Goal: Task Accomplishment & Management: Manage account settings

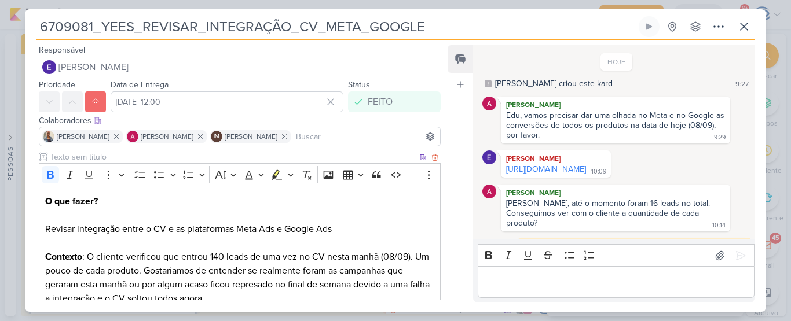
scroll to position [76, 0]
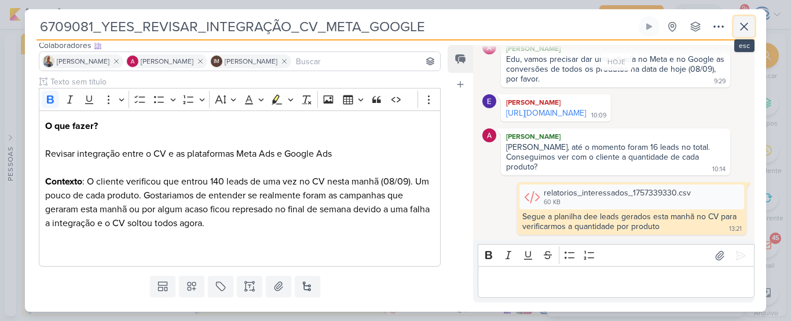
click at [750, 24] on icon at bounding box center [744, 27] width 14 height 14
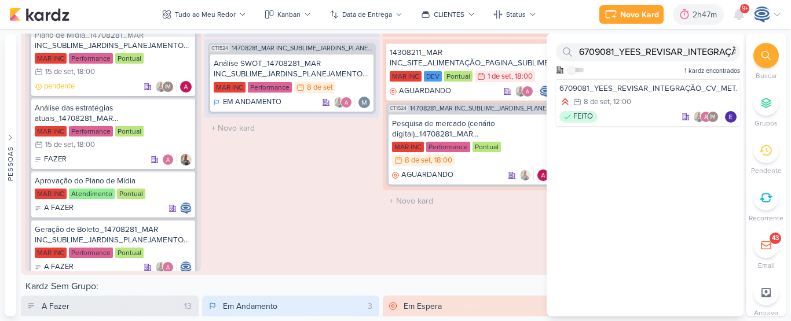
scroll to position [223, 0]
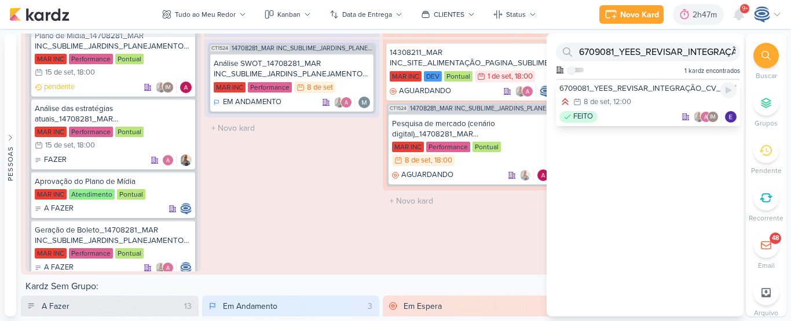
click at [612, 98] on div ", 12:00" at bounding box center [619, 102] width 21 height 8
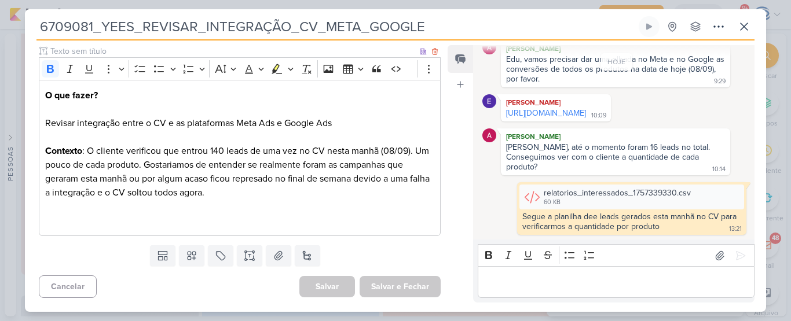
scroll to position [0, 0]
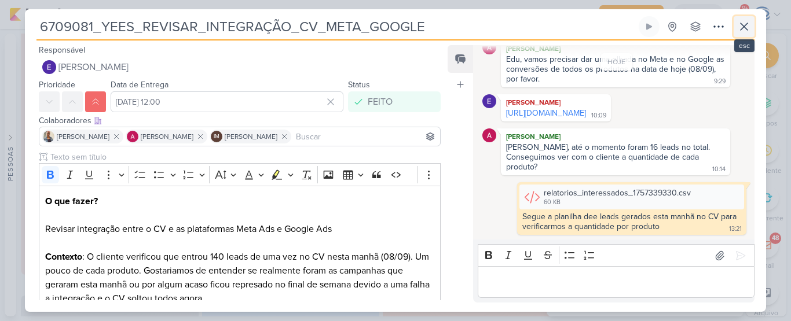
click at [744, 30] on icon at bounding box center [744, 27] width 14 height 14
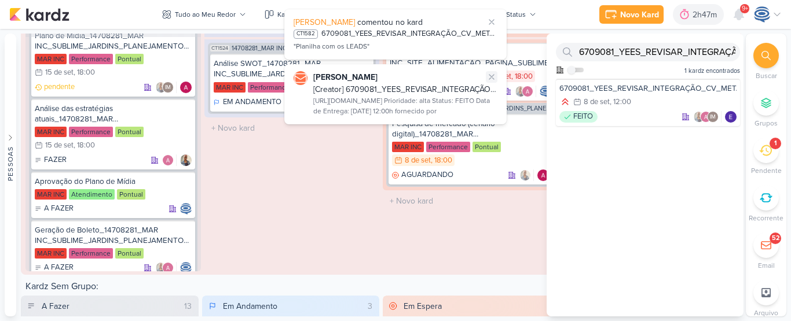
click at [490, 80] on icon at bounding box center [491, 76] width 9 height 9
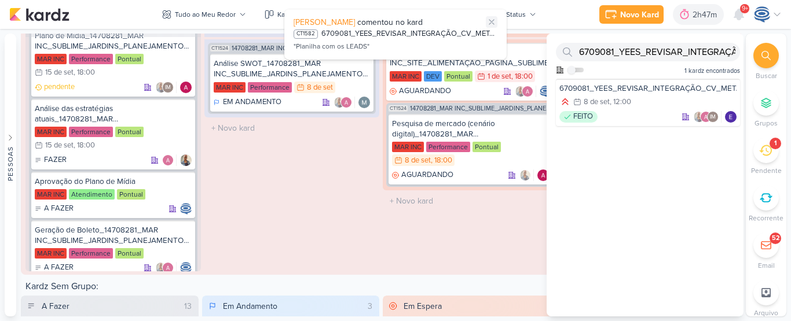
click at [488, 17] on icon at bounding box center [491, 21] width 9 height 9
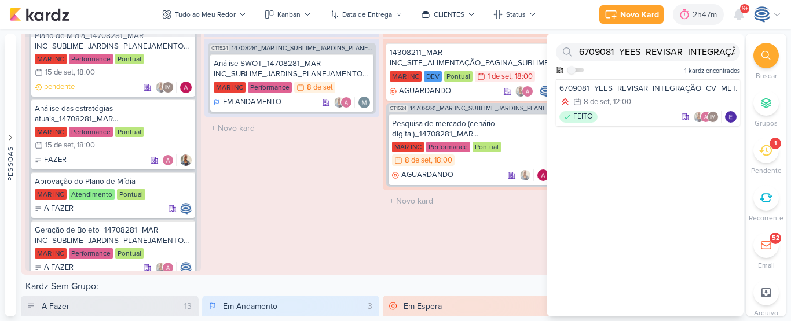
click at [762, 53] on icon at bounding box center [765, 55] width 9 height 9
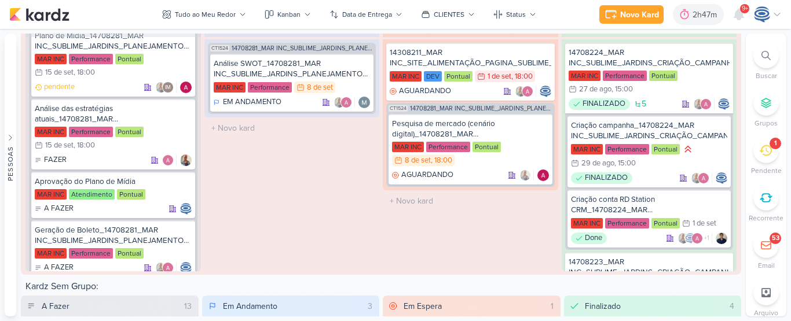
click at [764, 148] on icon at bounding box center [765, 150] width 13 height 13
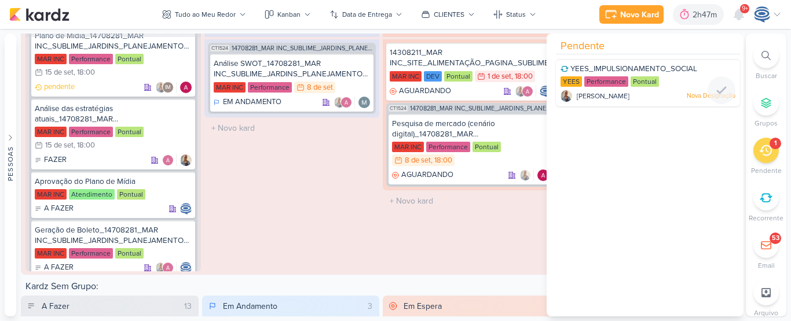
click at [689, 74] on div "YEES_IMPULSIONAMENTO_SOCIAL" at bounding box center [647, 70] width 175 height 13
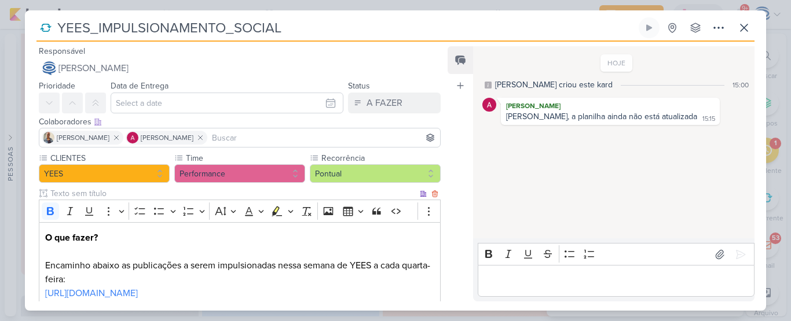
scroll to position [113, 0]
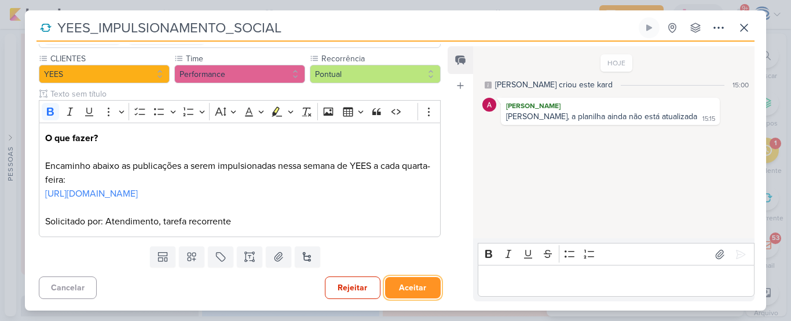
click at [395, 289] on button "Aceitar" at bounding box center [413, 287] width 56 height 21
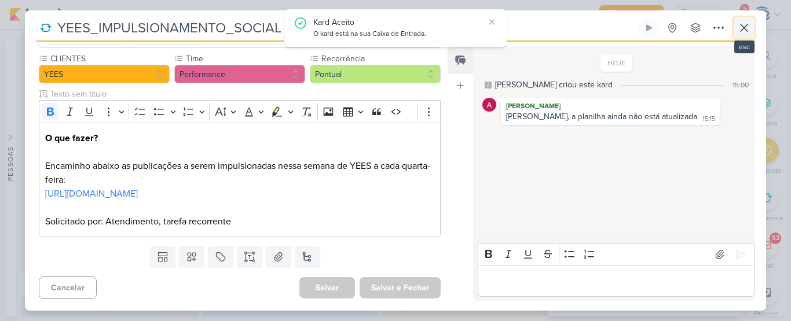
click at [740, 35] on button at bounding box center [743, 27] width 21 height 21
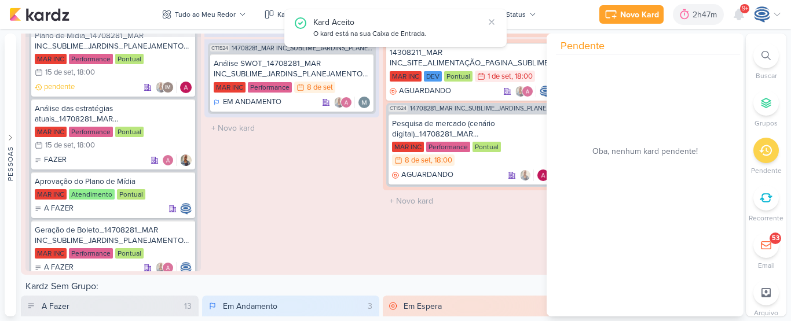
click at [763, 150] on icon at bounding box center [765, 150] width 13 height 13
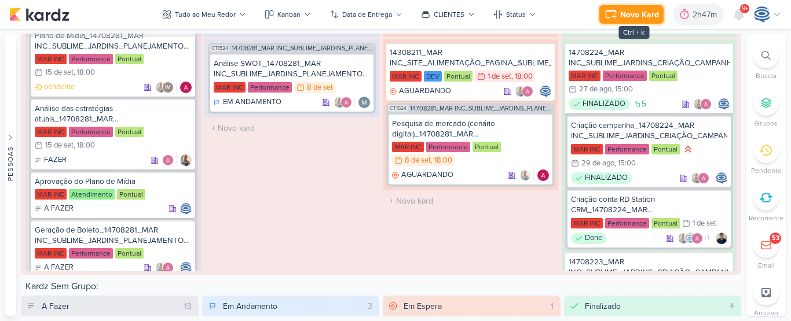
click at [625, 15] on div "Novo Kard" at bounding box center [639, 15] width 39 height 12
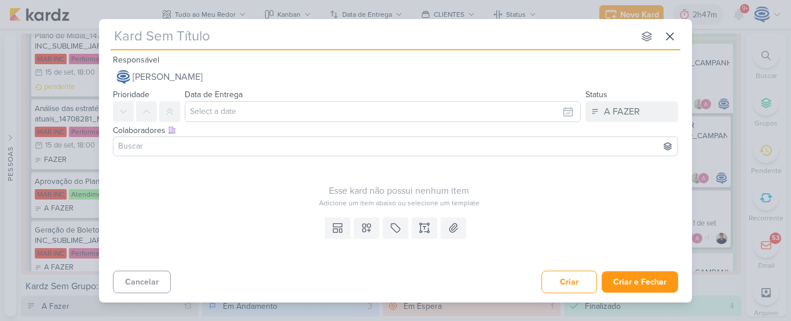
type input "14709081_MAR INC_ADICIONAR_E-MAIL_RD"
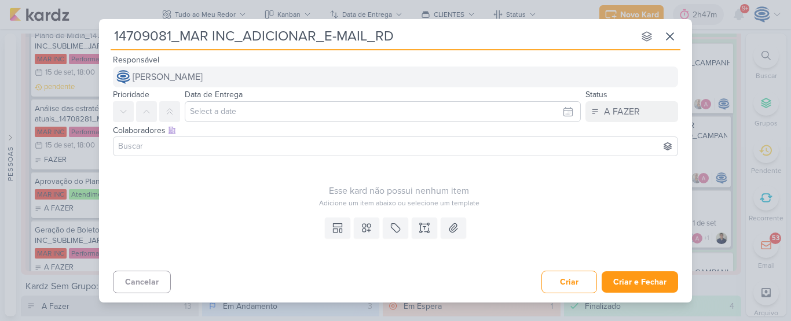
type input "14709081_MAR INC_ADICIONAR_E-MAIL_RD"
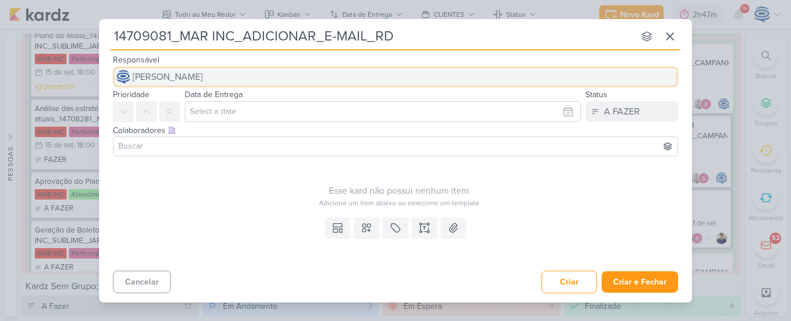
click at [203, 77] on span "[PERSON_NAME]" at bounding box center [168, 77] width 70 height 14
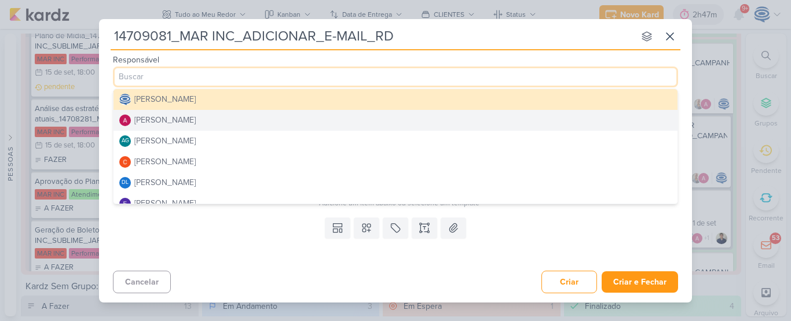
click at [190, 127] on button "[PERSON_NAME]" at bounding box center [395, 120] width 564 height 21
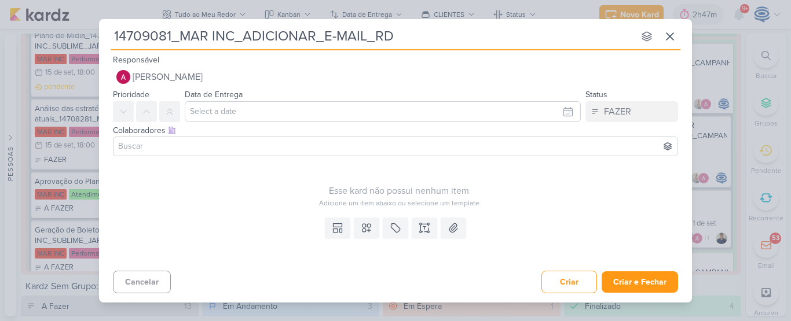
click at [190, 146] on input at bounding box center [395, 146] width 559 height 14
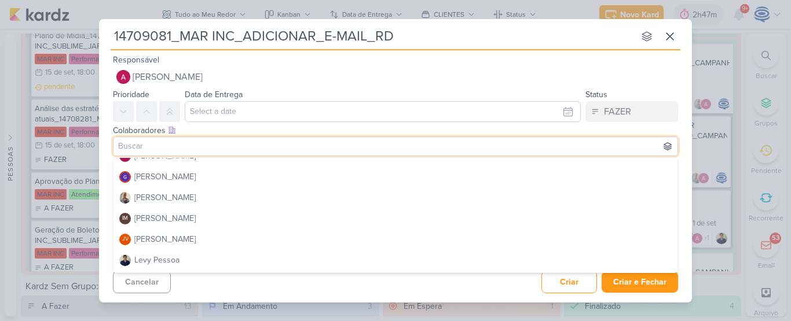
scroll to position [138, 0]
click at [175, 196] on button "[PERSON_NAME]" at bounding box center [395, 196] width 564 height 21
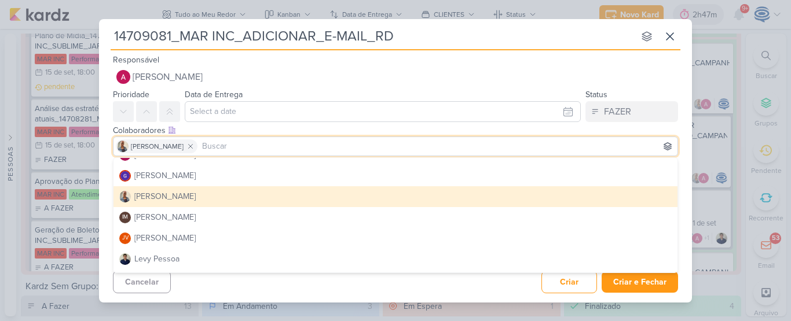
click at [175, 196] on button "[PERSON_NAME]" at bounding box center [395, 196] width 564 height 21
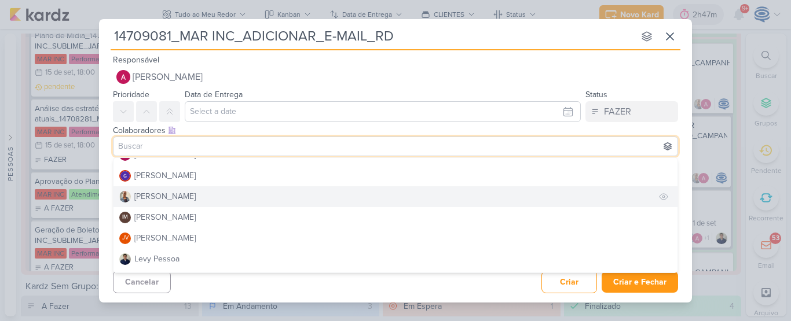
click at [181, 198] on button "[PERSON_NAME]" at bounding box center [395, 196] width 564 height 21
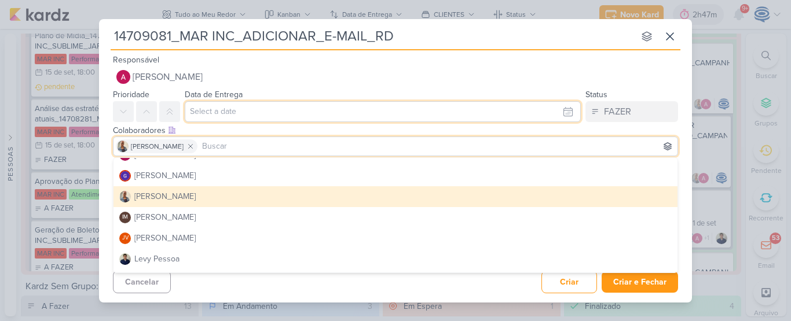
click at [220, 113] on input "text" at bounding box center [383, 111] width 396 height 21
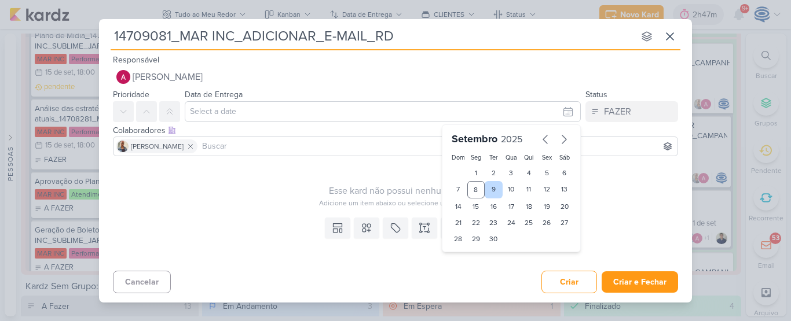
click at [491, 192] on div "9" at bounding box center [493, 189] width 18 height 17
type input "9 de setembro de 2025 às 23:59"
click at [480, 255] on select "00 01 02 03 04 05 06 07 08 09 10 11 12 13 14 15 16 17 18 19 20 21 22 23" at bounding box center [476, 259] width 16 height 14
select select "18"
click at [468, 252] on select "00 01 02 03 04 05 06 07 08 09 10 11 12 13 14 15 16 17 18 19 20 21 22 23" at bounding box center [476, 259] width 16 height 14
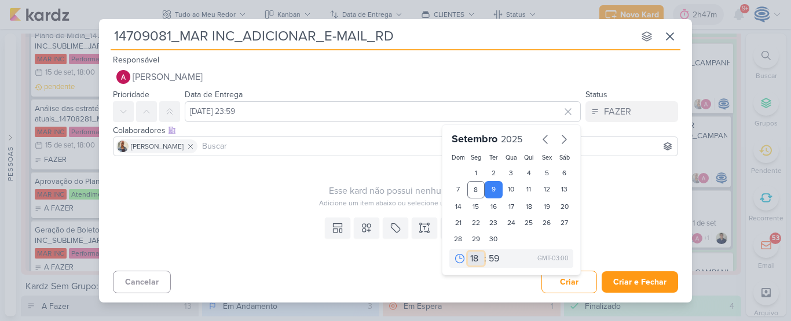
type input "9 de setembro de 2025 às 18:59"
click at [492, 256] on select "00 05 10 15 20 25 30 35 40 45 50 55 59" at bounding box center [494, 259] width 16 height 14
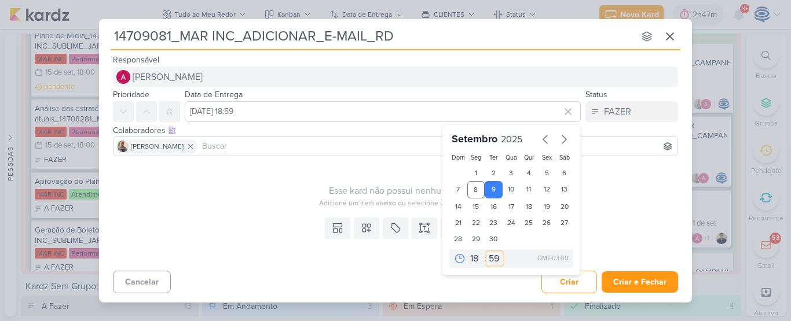
select select "0"
click at [486, 252] on select "00 05 10 15 20 25 30 35 40 45 50 55 59" at bounding box center [494, 259] width 16 height 14
type input "9 de setembro de 2025 às 18:00"
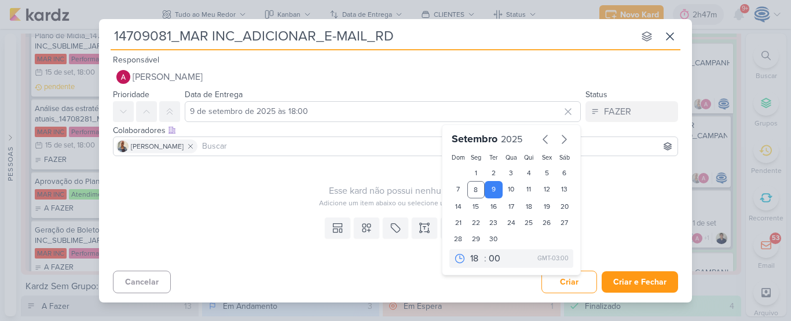
click at [230, 216] on div "Templates Campos Personalizados Marcadores Caixa De Texto Anexo" at bounding box center [395, 239] width 593 height 53
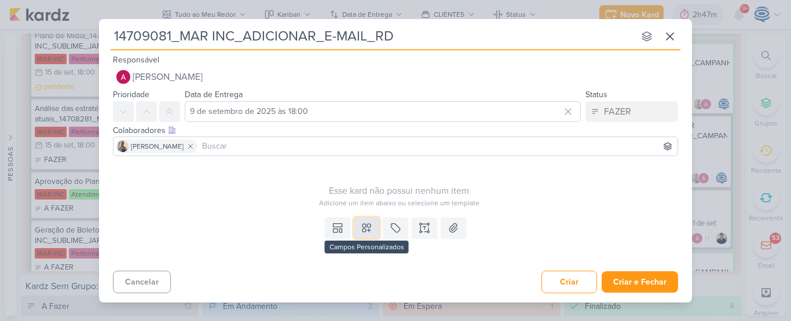
click at [358, 227] on button at bounding box center [366, 228] width 25 height 21
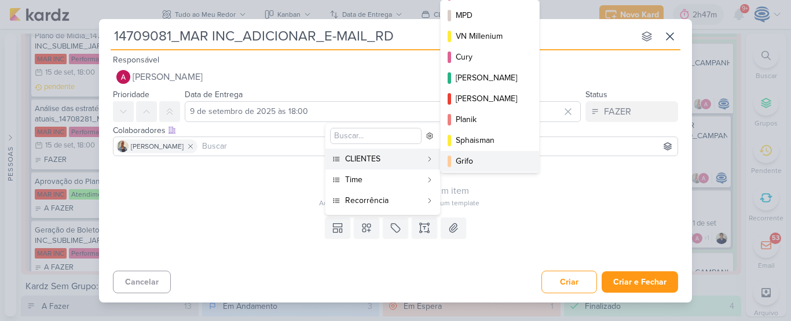
scroll to position [168, 0]
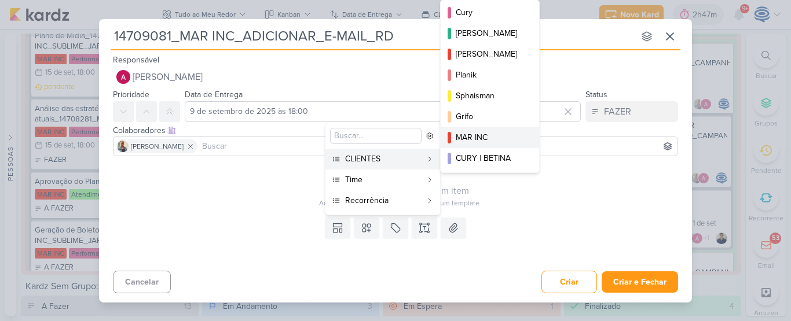
click at [477, 142] on div "MAR INC" at bounding box center [489, 137] width 69 height 12
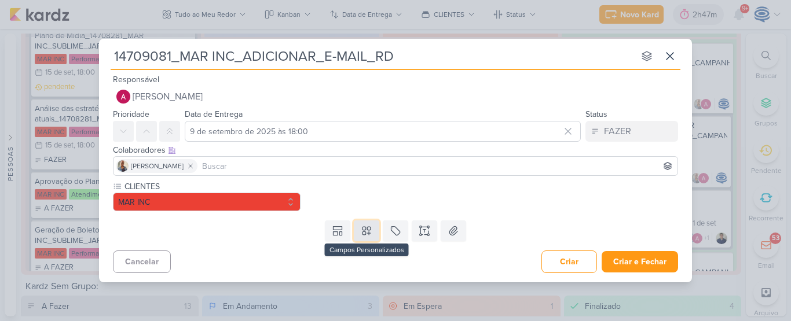
click at [368, 237] on button at bounding box center [366, 231] width 25 height 21
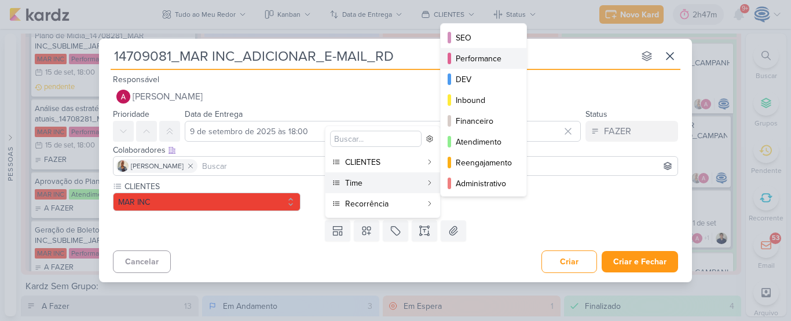
click at [471, 62] on div "Performance" at bounding box center [483, 59] width 57 height 12
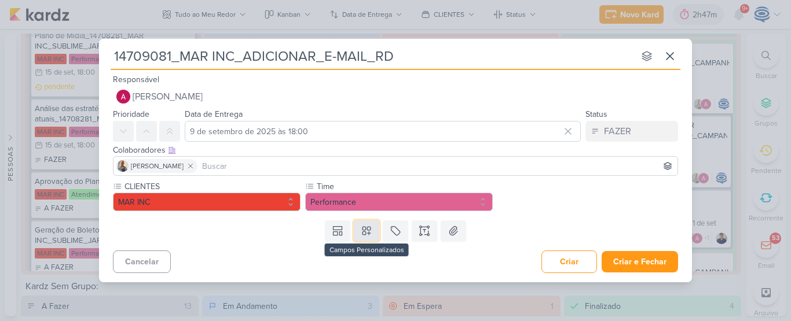
click at [365, 232] on icon at bounding box center [366, 231] width 8 height 8
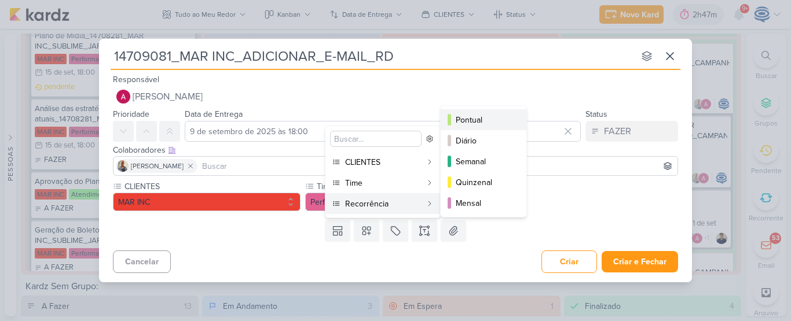
click at [470, 115] on div "Pontual" at bounding box center [483, 120] width 57 height 12
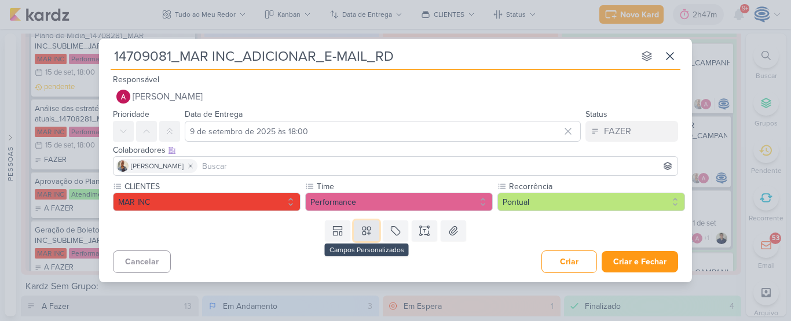
click at [365, 228] on icon at bounding box center [367, 231] width 12 height 12
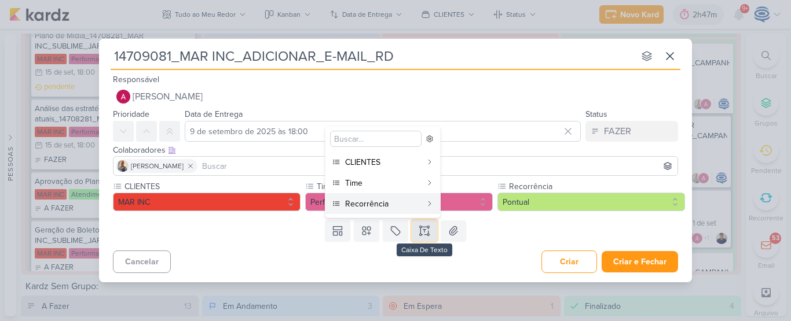
click at [425, 234] on icon at bounding box center [424, 231] width 12 height 12
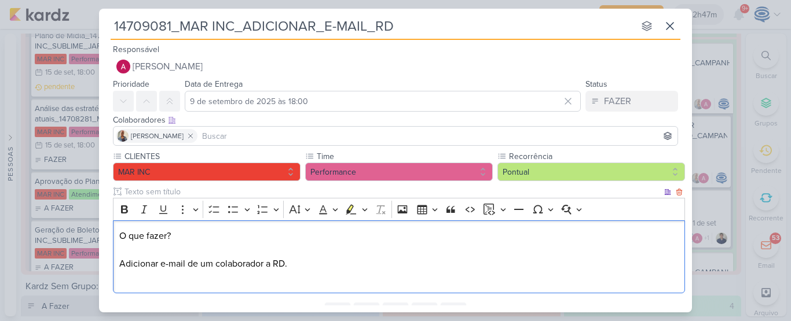
click at [477, 269] on p "O que fazer? Adicionar e-mail de um colaborador a RD." at bounding box center [399, 257] width 560 height 56
drag, startPoint x: 176, startPoint y: 236, endPoint x: 121, endPoint y: 206, distance: 62.4
click at [121, 206] on div "Rich Text Editor Bold Italic Underline More To-do List Bulleted List Bulleted L…" at bounding box center [399, 245] width 572 height 95
click at [121, 206] on icon "Editor toolbar" at bounding box center [125, 210] width 12 height 12
click at [421, 260] on p "O que fazer? Adicionar e-mail de um colaborador a RD. A permissão deve ter aces…" at bounding box center [399, 257] width 560 height 56
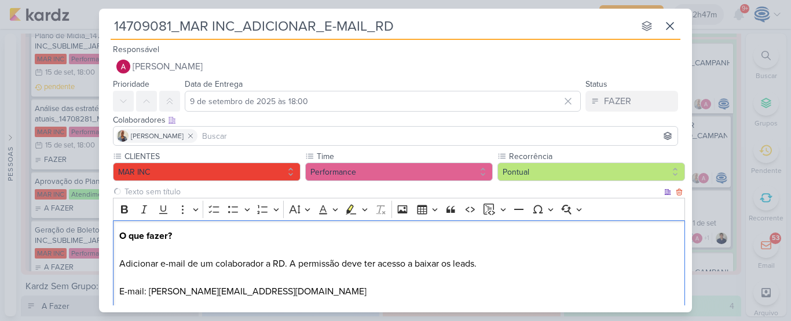
scroll to position [80, 0]
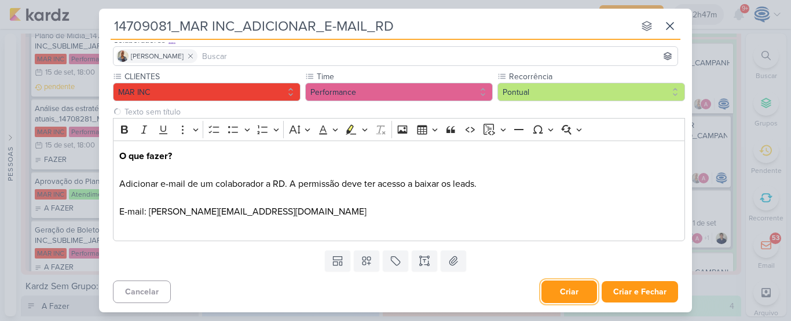
click at [554, 284] on button "Criar" at bounding box center [569, 292] width 56 height 23
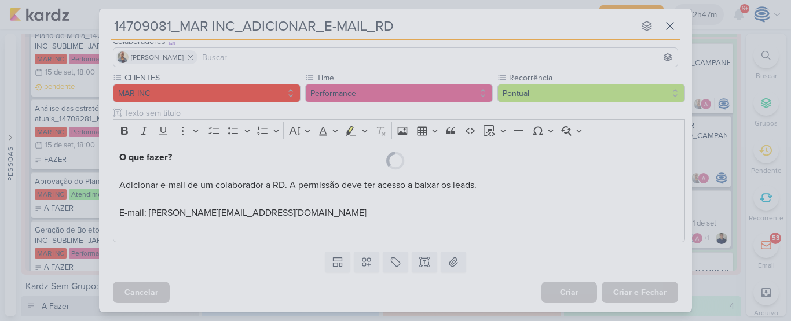
scroll to position [0, 0]
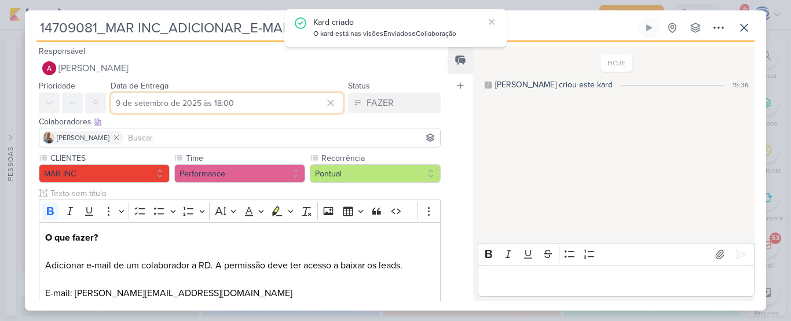
click at [128, 106] on input "9 de setembro de 2025 às 18:00" at bounding box center [227, 103] width 233 height 21
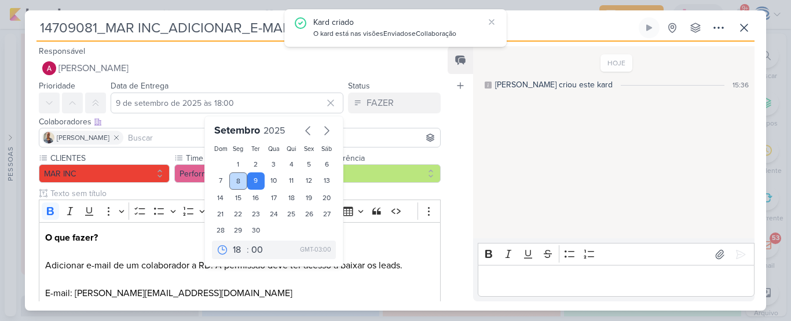
click at [229, 177] on div "8" at bounding box center [238, 180] width 18 height 17
type input "8 de setembro de 2025 às 18:00"
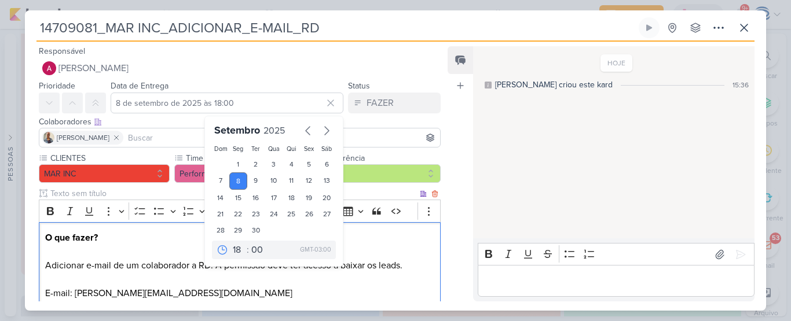
click at [292, 283] on p "O que fazer? Adicionar e-mail de um colaborador a RD. A permissão deve ter aces…" at bounding box center [239, 272] width 389 height 83
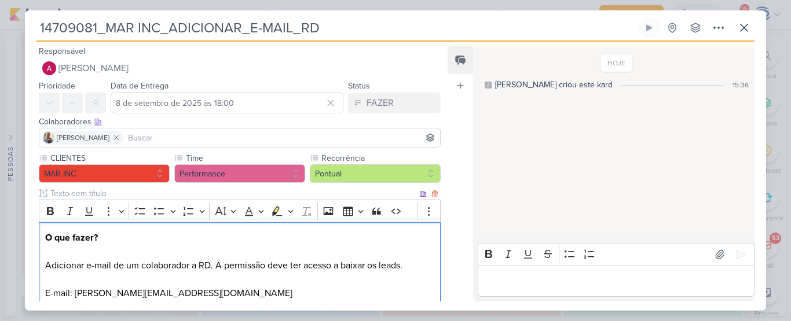
scroll to position [86, 0]
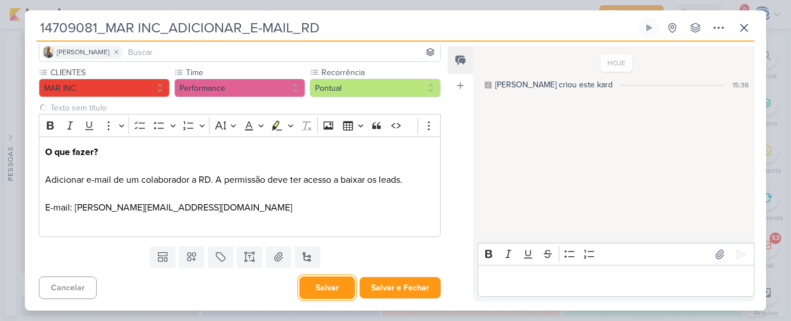
click at [310, 295] on button "Salvar" at bounding box center [327, 288] width 56 height 23
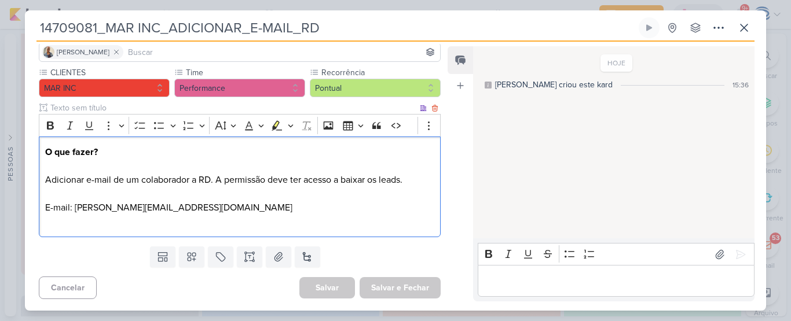
click at [269, 215] on p "O que fazer? Adicionar e-mail de um colaborador a RD. A permissão deve ter aces…" at bounding box center [239, 186] width 389 height 83
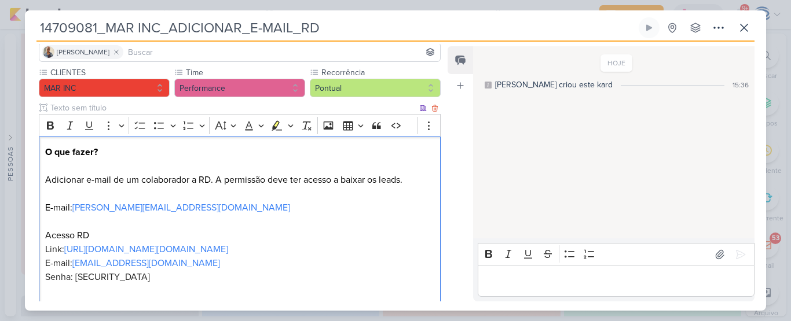
scroll to position [169, 0]
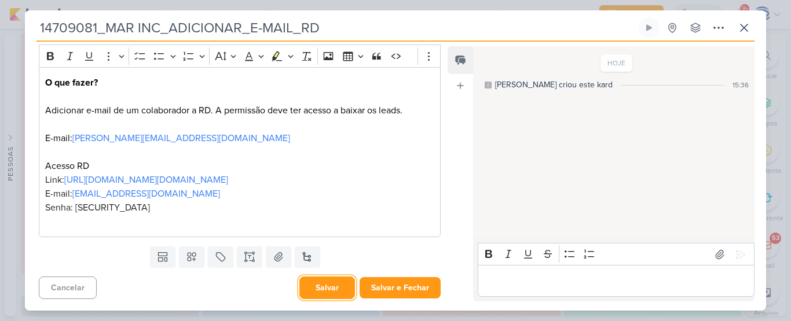
click at [328, 288] on button "Salvar" at bounding box center [327, 288] width 56 height 23
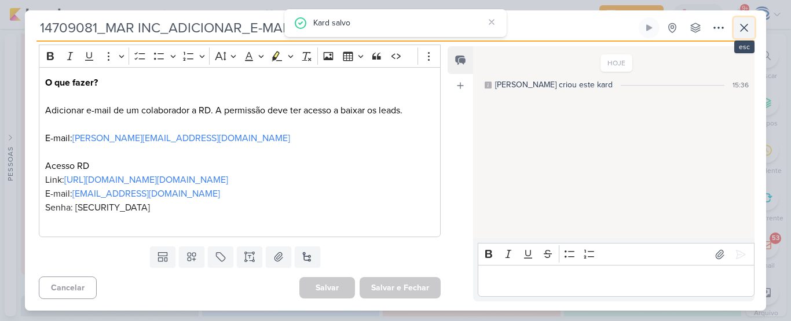
click at [743, 32] on icon at bounding box center [744, 28] width 14 height 14
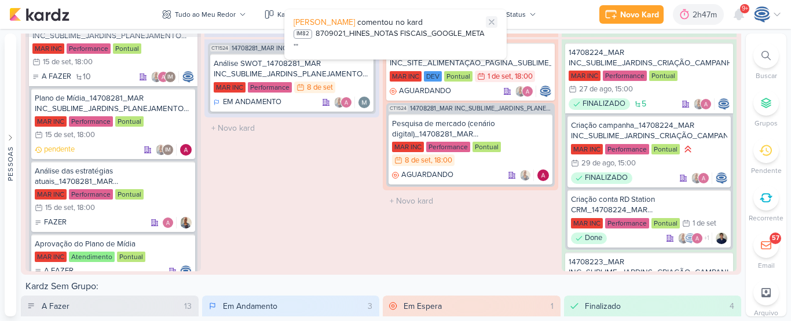
click at [492, 24] on icon at bounding box center [491, 21] width 9 height 9
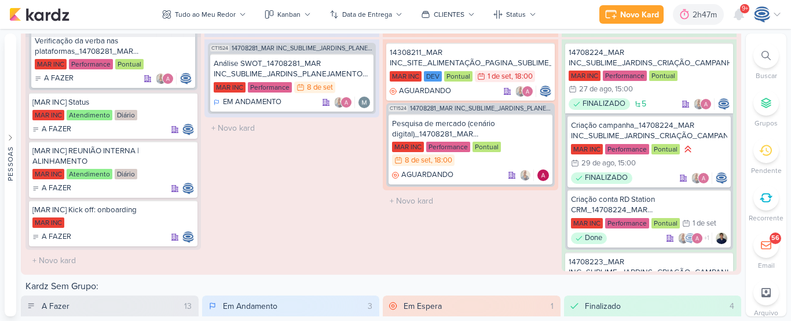
scroll to position [0, 0]
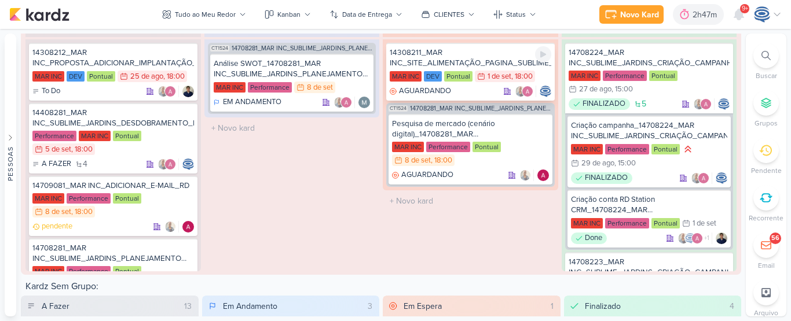
click at [498, 50] on div "14308211_MAR INC_SITE_ALIMENTAÇÃO_PAGINA_SUBLIME_JARDINS" at bounding box center [470, 57] width 161 height 21
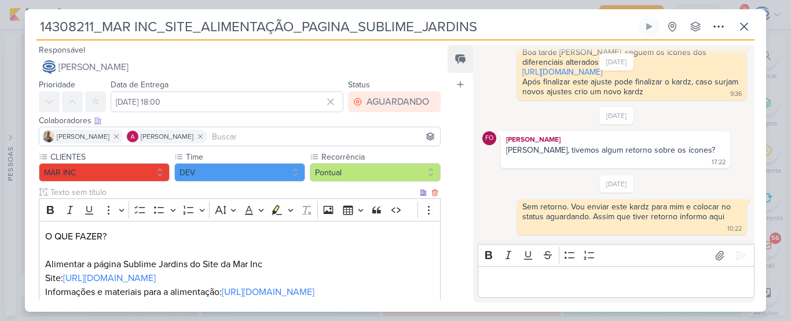
scroll to position [127, 0]
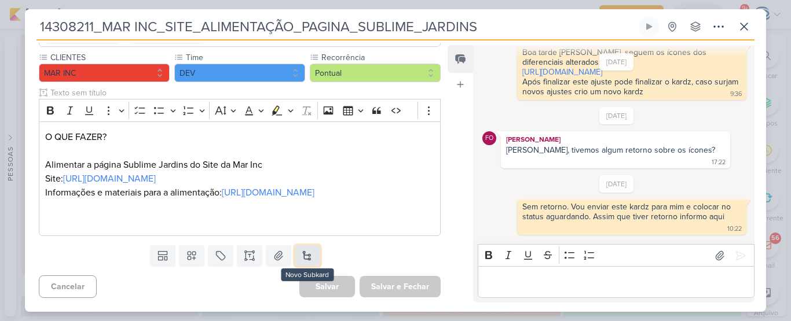
click at [309, 256] on button at bounding box center [307, 255] width 25 height 21
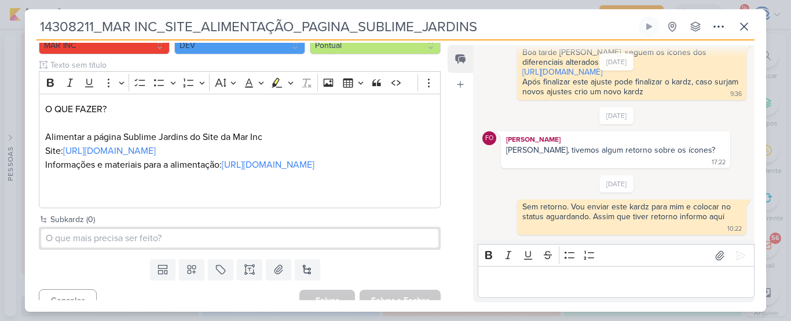
drag, startPoint x: 498, startPoint y: 27, endPoint x: 42, endPoint y: 4, distance: 456.7
click at [42, 4] on div "14308211_MAR INC_SITE_ALIMENTAÇÃO_PAGINA_SUBLIME_JARDINS" at bounding box center [395, 160] width 791 height 321
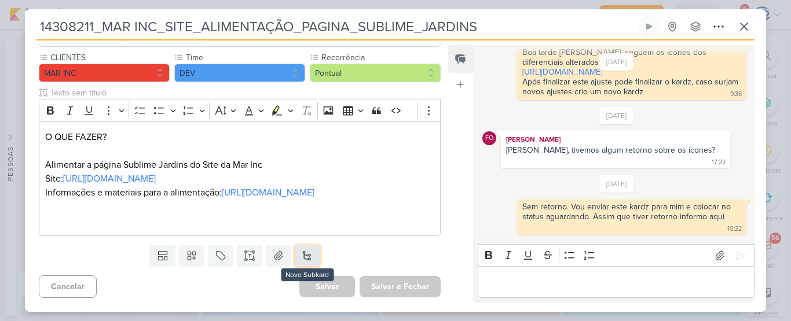
click at [302, 250] on button at bounding box center [307, 255] width 25 height 21
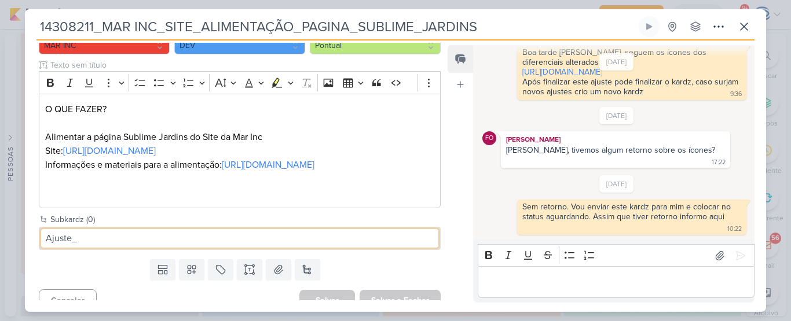
paste input "14308211_MAR INC_SITE_ALIMENTAÇÃO_PAGINA_SUBLIME_JARDINS"
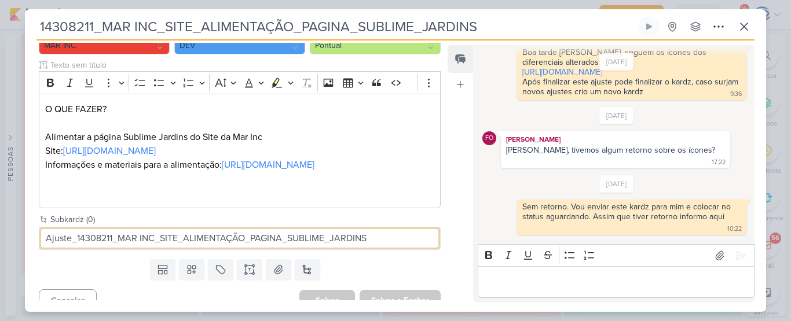
scroll to position [169, 0]
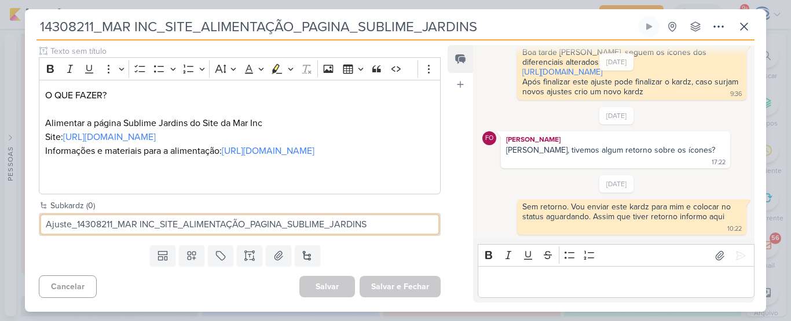
type input "Ajuste_14308211_MAR INC_SITE_ALIMENTAÇÃO_PAGINA_SUBLIME_JARDINS"
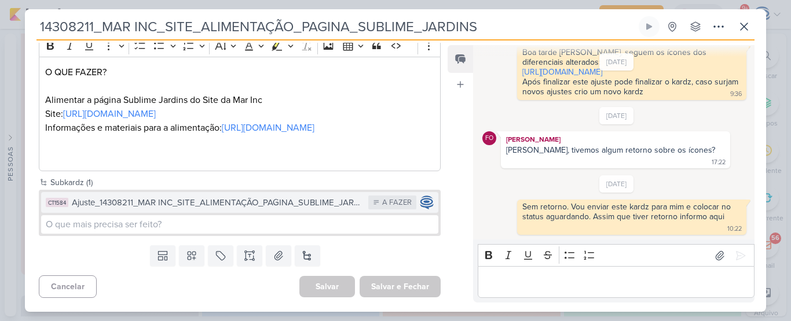
click at [127, 210] on div "Ajuste_14308211_MAR INC_SITE_ALIMENTAÇÃO_PAGINA_SUBLIME_JARDINS" at bounding box center [217, 202] width 291 height 13
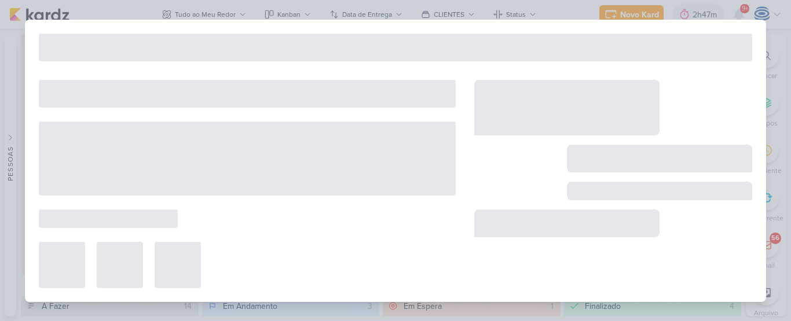
type input "Ajuste_14308211_MAR INC_SITE_ALIMENTAÇÃO_PAGINA_SUBLIME_JARDINS"
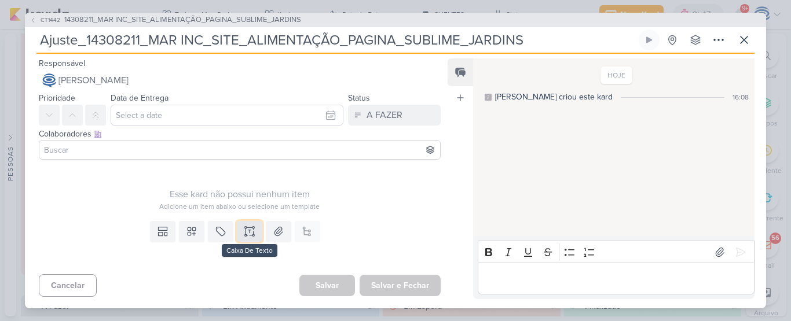
click at [238, 236] on button at bounding box center [249, 231] width 25 height 21
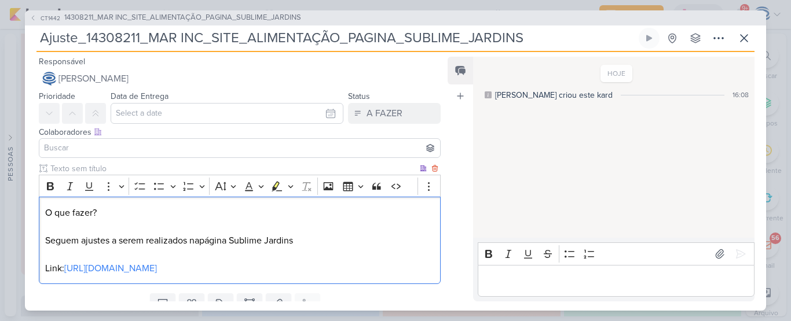
click at [201, 238] on p "O que fazer? Seguem ajustes a serem realizados napágina Sublime Jardins Link: h…" at bounding box center [239, 240] width 389 height 69
drag, startPoint x: 109, startPoint y: 215, endPoint x: 0, endPoint y: 200, distance: 109.8
click at [0, 200] on div "CT1442 14308211_MAR INC_SITE_ALIMENTAÇÃO_PAGINA_SUBLIME_JARDINS Ajuste_14308211…" at bounding box center [395, 160] width 791 height 321
click at [50, 185] on icon "Editor toolbar" at bounding box center [51, 187] width 12 height 12
click at [57, 255] on p "O que fazer? Seguem ajustes a serem realizados na página Sublime Jardins Link: …" at bounding box center [239, 240] width 389 height 69
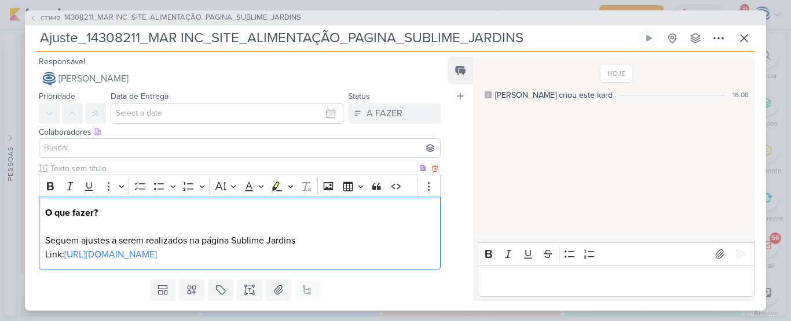
click at [57, 255] on p "O que fazer? Seguem ajustes a serem realizados na página Sublime Jardins Link: …" at bounding box center [239, 234] width 389 height 56
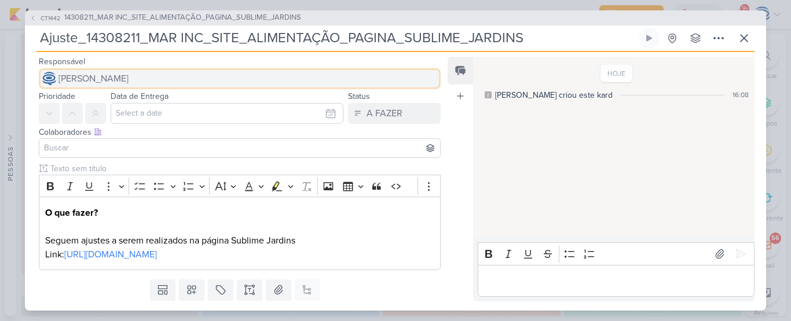
click at [105, 74] on span "[PERSON_NAME]" at bounding box center [93, 79] width 70 height 14
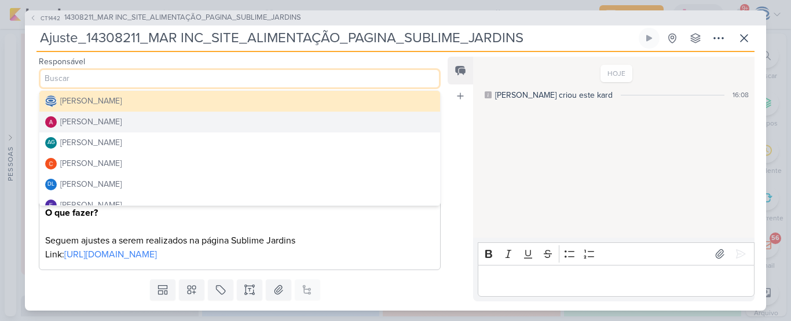
click at [104, 123] on div "[PERSON_NAME]" at bounding box center [90, 122] width 61 height 12
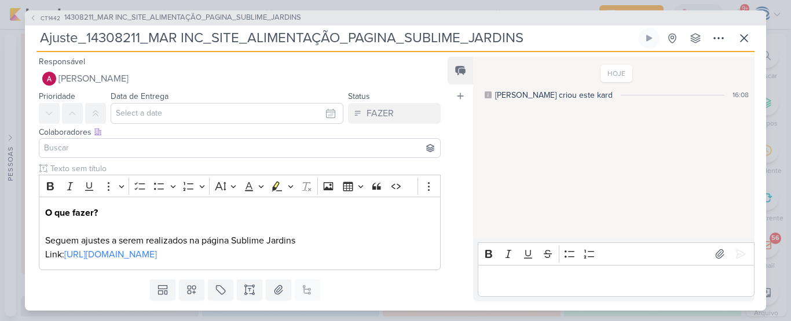
click at [104, 150] on input at bounding box center [240, 148] width 396 height 14
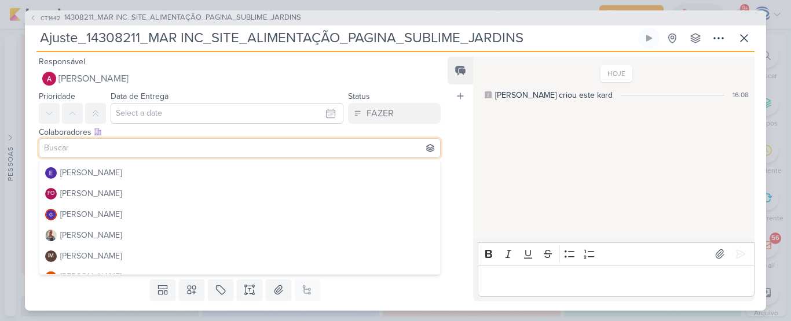
scroll to position [102, 0]
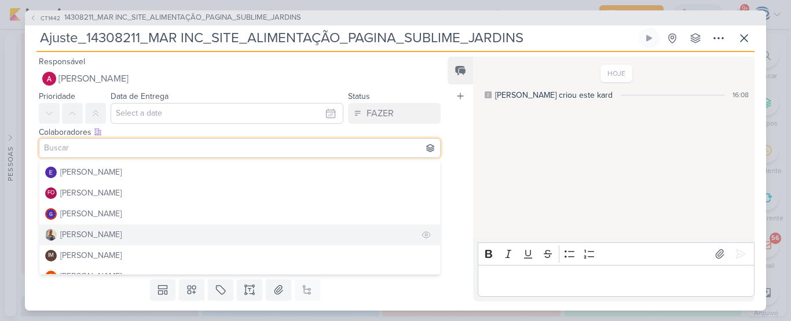
click at [106, 229] on button "[PERSON_NAME]" at bounding box center [239, 235] width 401 height 21
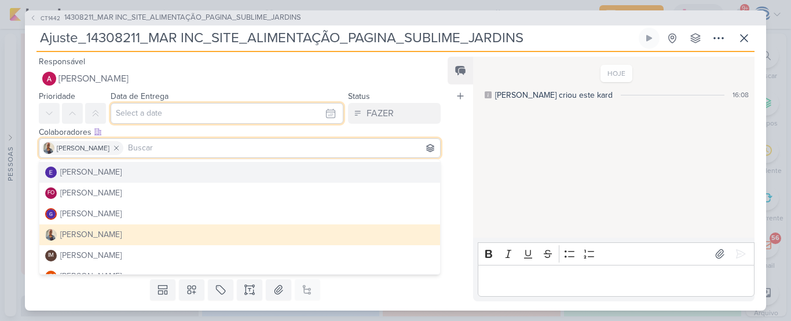
click at [161, 116] on input "text" at bounding box center [227, 113] width 233 height 21
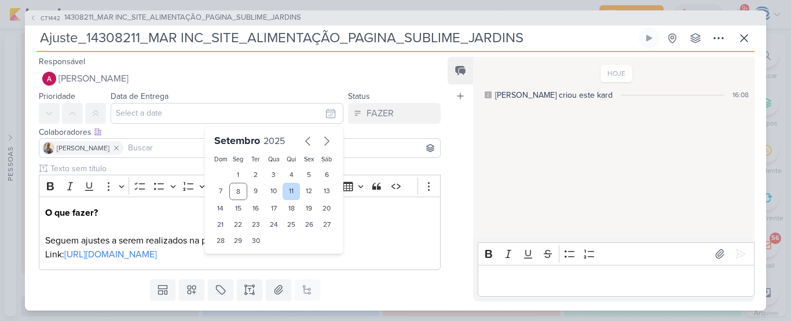
click at [285, 191] on div "11" at bounding box center [291, 191] width 18 height 17
type input "11 de setembro de 2025 às 23:59"
click at [234, 260] on select "00 01 02 03 04 05 06 07 08 09 10 11 12 13 14 15 16 17 18 19 20 21 22 23" at bounding box center [238, 261] width 16 height 14
select select "15"
click at [230, 254] on select "00 01 02 03 04 05 06 07 08 09 10 11 12 13 14 15 16 17 18 19 20 21 22 23" at bounding box center [238, 261] width 16 height 14
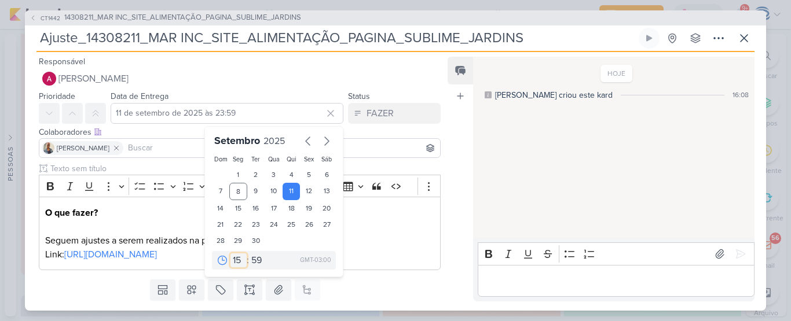
type input "11 de setembro de 2025 às 15:59"
click at [250, 266] on select "00 05 10 15 20 25 30 35 40 45 50 55 59" at bounding box center [257, 261] width 16 height 14
select select "0"
click at [249, 254] on select "00 05 10 15 20 25 30 35 40 45 50 55 59" at bounding box center [257, 261] width 16 height 14
type input "11 de setembro de 2025 às 15:00"
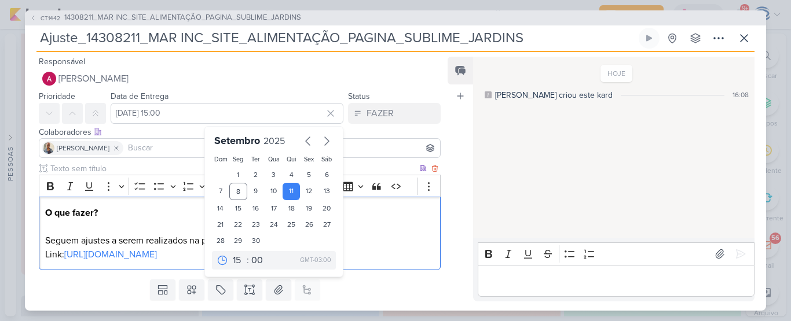
click at [376, 245] on p "O que fazer? Seguem ajustes a serem realizados na página Sublime Jardins Link: …" at bounding box center [239, 234] width 389 height 56
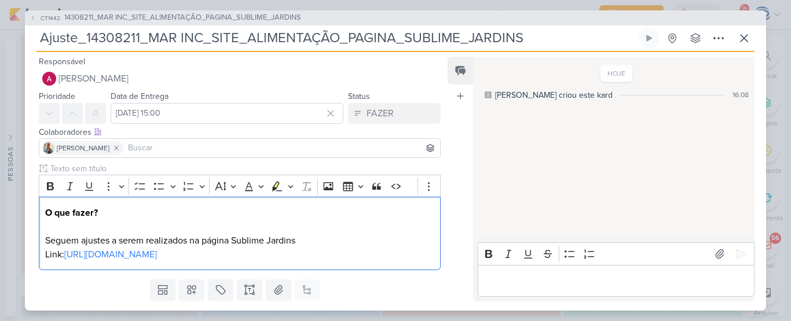
scroll to position [47, 0]
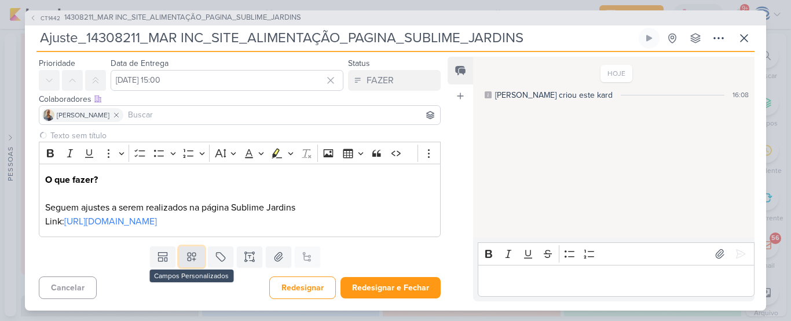
click at [186, 263] on icon at bounding box center [192, 257] width 12 height 12
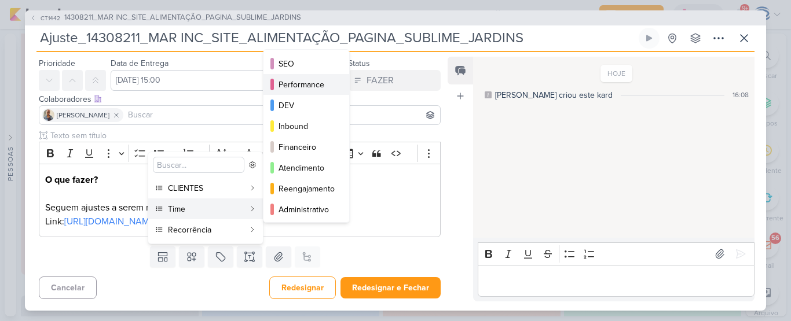
click at [301, 76] on button "Performance" at bounding box center [306, 84] width 86 height 21
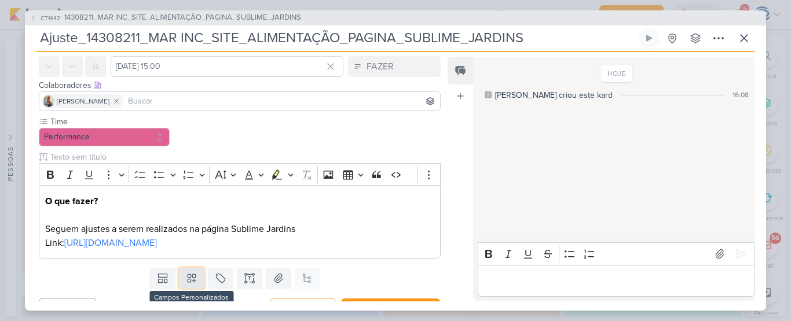
click at [188, 282] on icon at bounding box center [192, 278] width 8 height 8
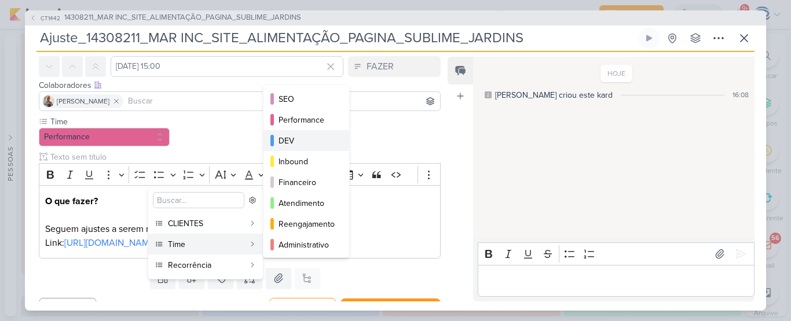
click at [297, 134] on button "DEV" at bounding box center [306, 140] width 86 height 21
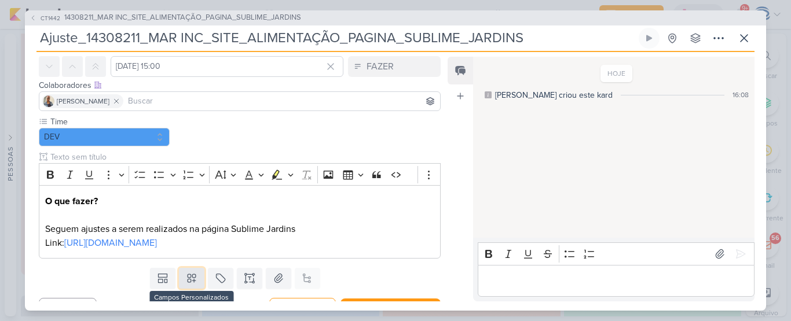
click at [188, 282] on icon at bounding box center [192, 278] width 8 height 8
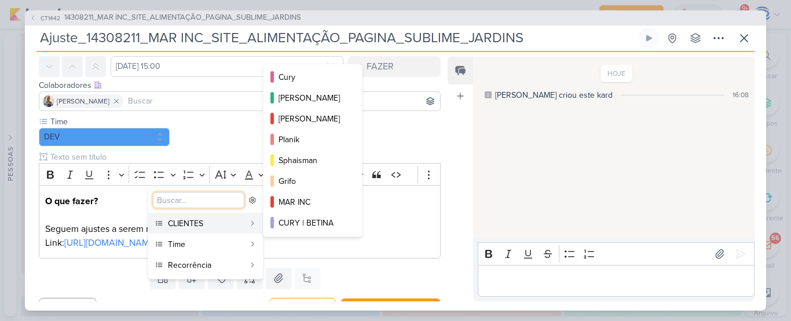
scroll to position [168, 0]
click at [302, 198] on div "MAR INC" at bounding box center [312, 202] width 69 height 12
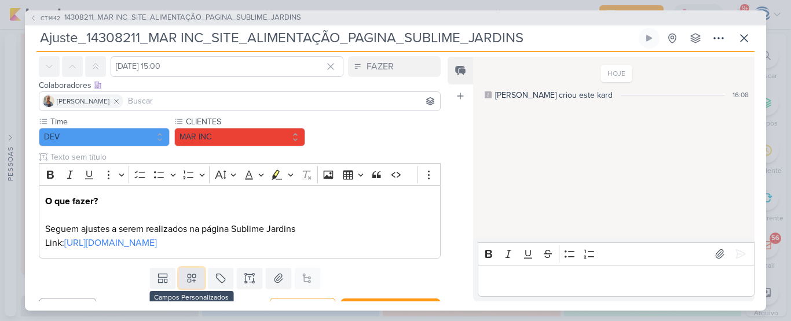
click at [186, 284] on icon at bounding box center [192, 279] width 12 height 12
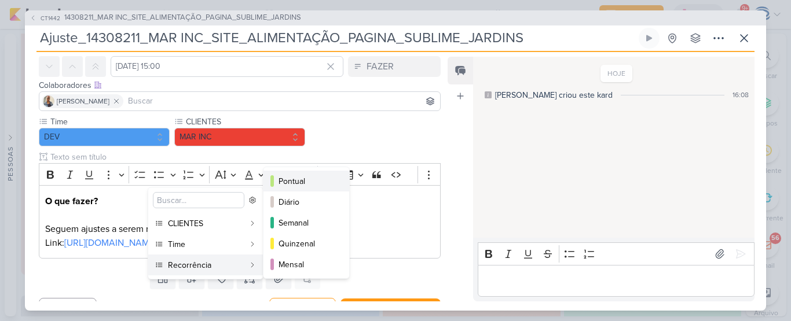
click at [300, 178] on div "Pontual" at bounding box center [306, 181] width 57 height 12
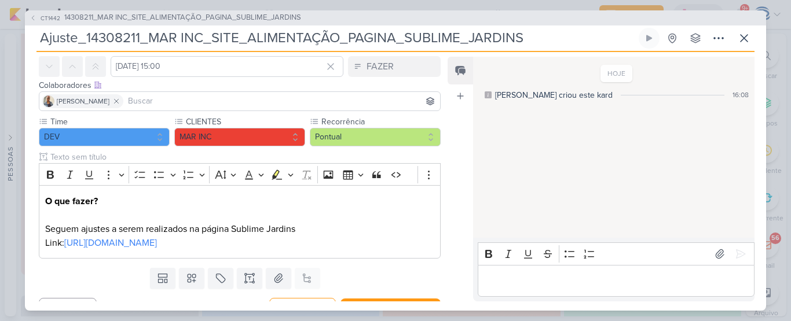
click at [160, 281] on div "Templates Campos Personalizados CLIENTES YEES" at bounding box center [235, 278] width 420 height 30
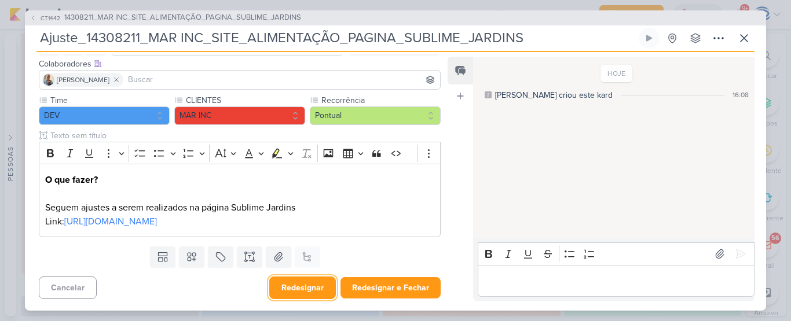
click at [310, 289] on button "Redesignar" at bounding box center [302, 288] width 67 height 23
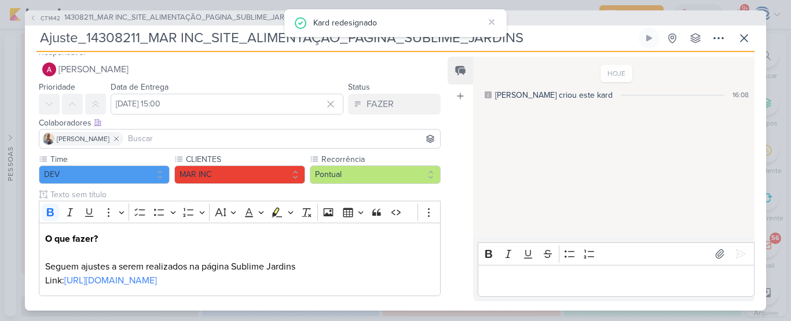
scroll to position [6, 0]
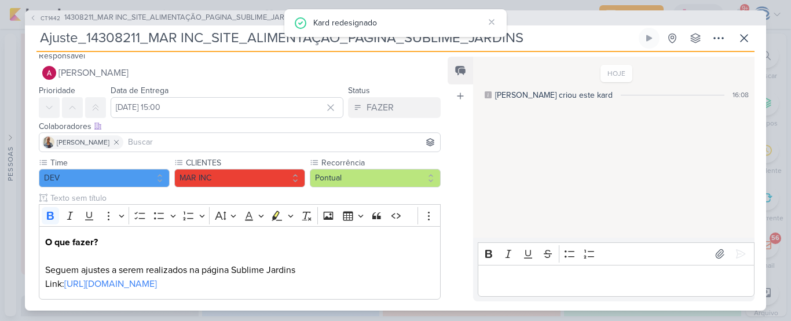
click at [327, 134] on div "[PERSON_NAME]" at bounding box center [240, 143] width 402 height 20
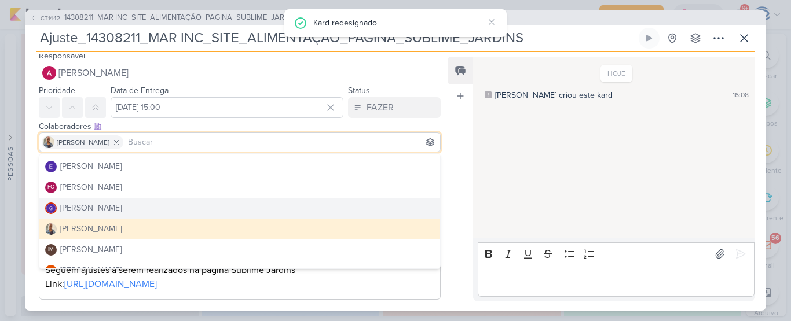
scroll to position [128, 0]
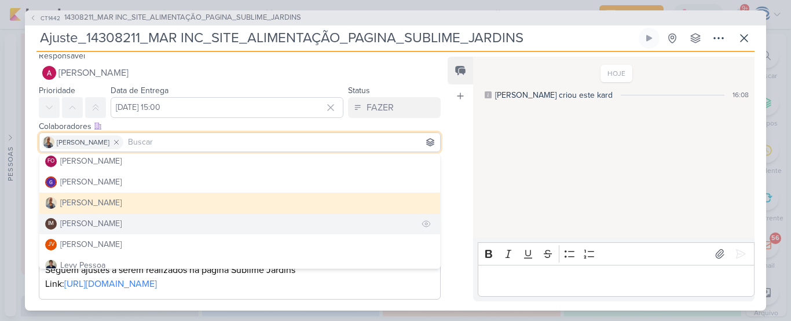
click at [87, 221] on div "Isabella Machado Guimarães" at bounding box center [90, 224] width 61 height 12
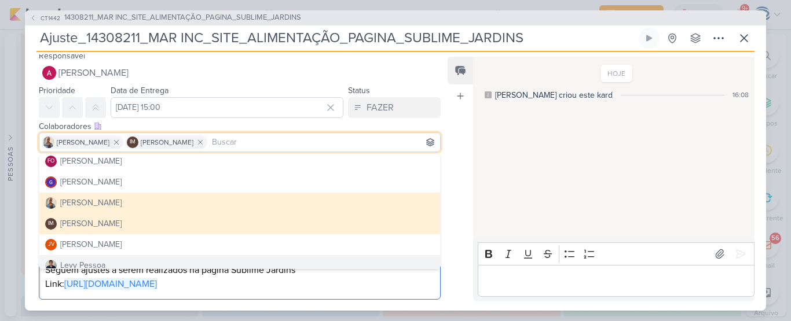
click at [412, 285] on p "O que fazer? Seguem ajustes a serem realizados na página Sublime Jardins Link: …" at bounding box center [239, 264] width 389 height 56
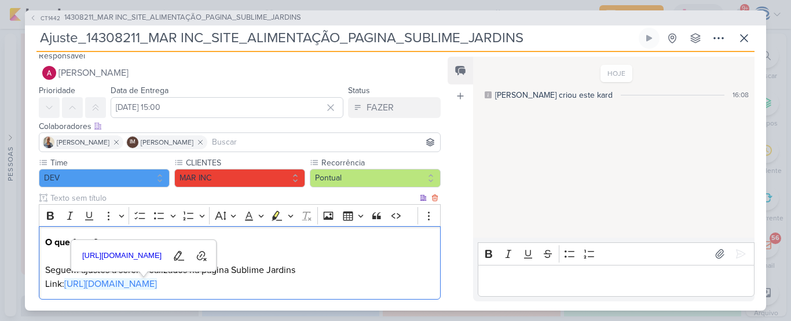
scroll to position [82, 0]
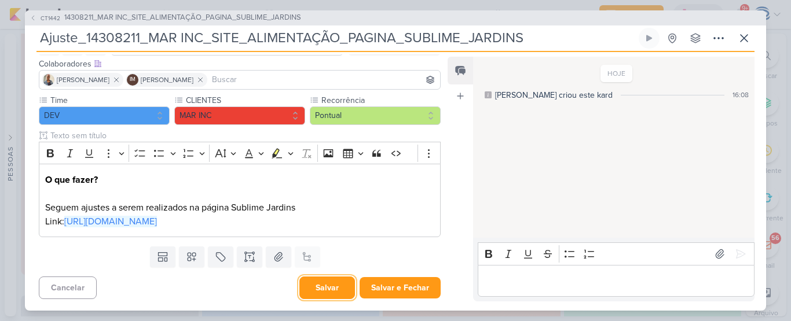
click at [306, 288] on button "Salvar" at bounding box center [327, 288] width 56 height 23
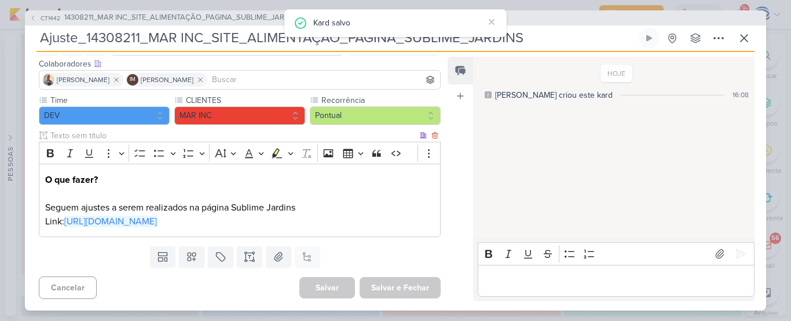
scroll to position [0, 0]
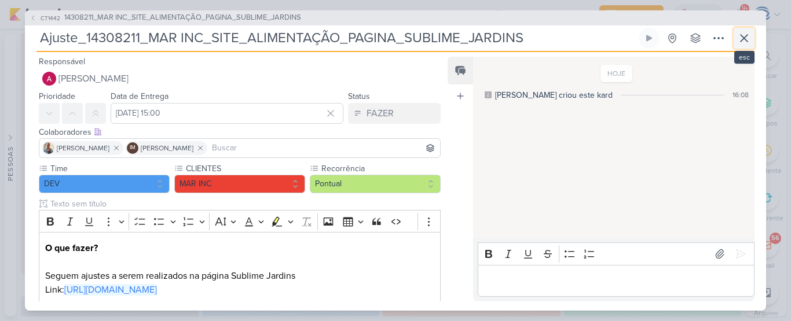
click at [742, 39] on icon at bounding box center [743, 38] width 7 height 7
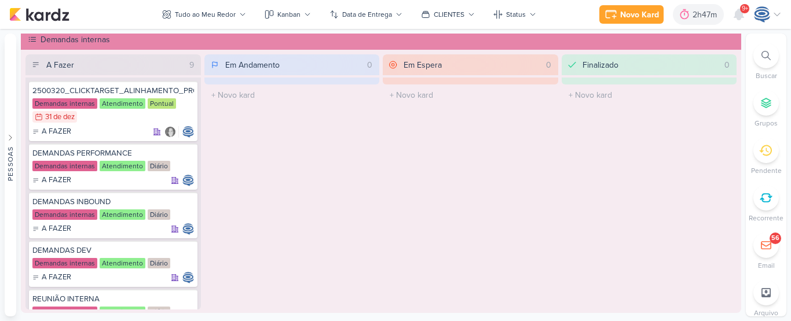
scroll to position [684, 0]
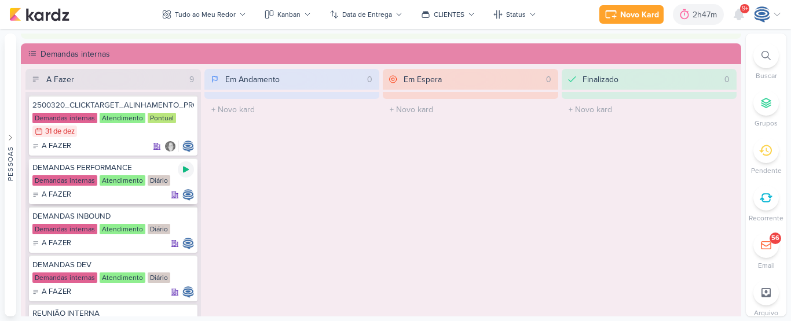
click at [181, 170] on icon at bounding box center [185, 169] width 9 height 9
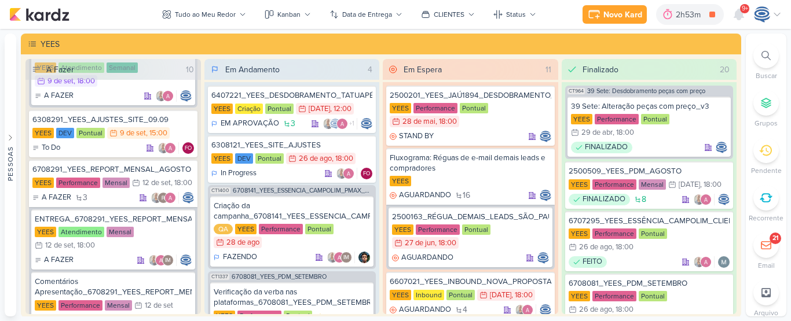
scroll to position [839, 0]
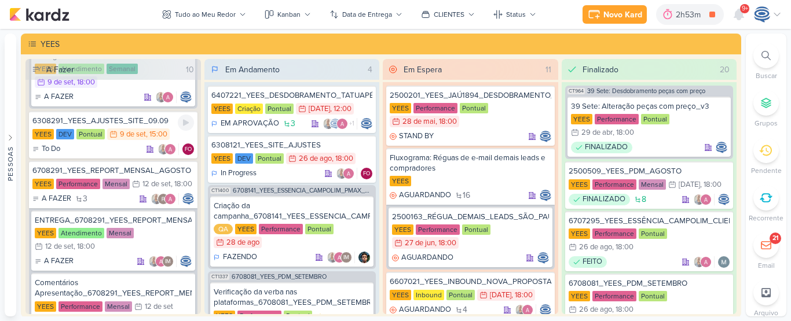
click at [135, 152] on div "6308291_YEES_AJUSTES_SITE_09.09 YEES DEV Pontual 9/9 9 de set , 15:00 To Do" at bounding box center [113, 134] width 168 height 47
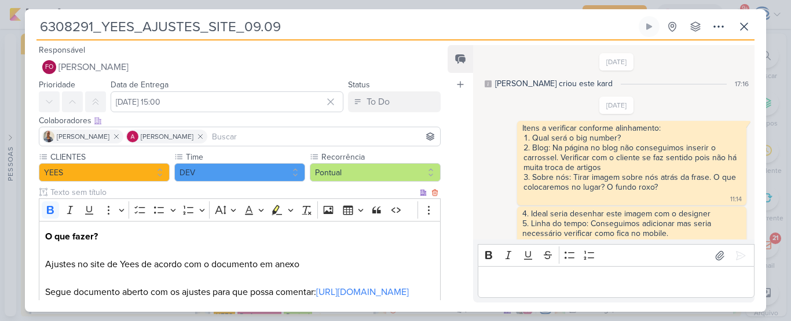
scroll to position [178, 0]
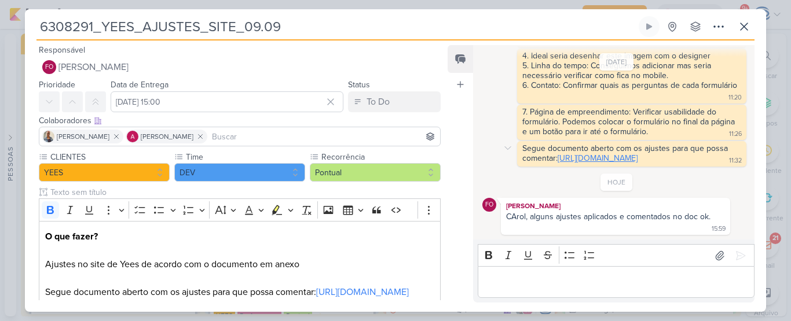
click at [564, 153] on link "https://docs.google.com/document/d/18CWb2Rjgi410gBS_0JVZ-8gMl1jGJDDOqQn79RFNnyE…" at bounding box center [597, 158] width 80 height 10
click at [604, 153] on link "https://docs.google.com/document/d/18CWb2Rjgi410gBS_0JVZ-8gMl1jGJDDOqQn79RFNnyE…" at bounding box center [597, 158] width 80 height 10
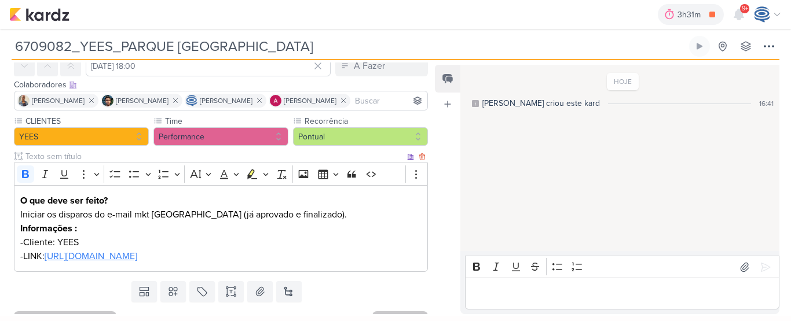
scroll to position [76, 0]
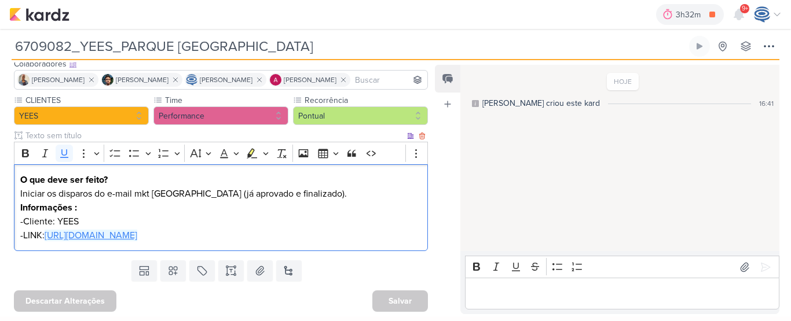
click at [137, 236] on u "https://drive.google.com/drive/folders/1DA1bHXZlbXu2PkIz69umOTS8wv_Hnkv9" at bounding box center [91, 236] width 93 height 12
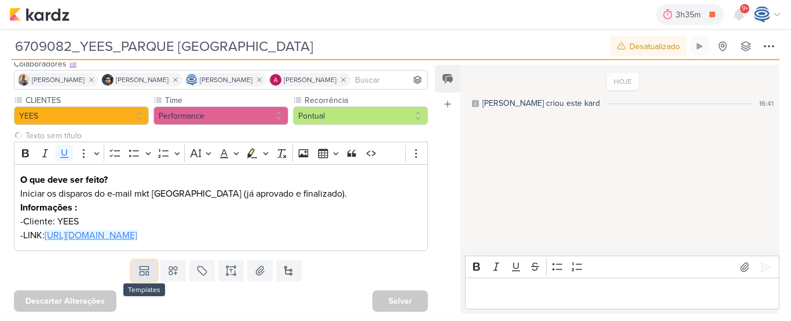
click at [146, 272] on icon at bounding box center [147, 273] width 2 height 3
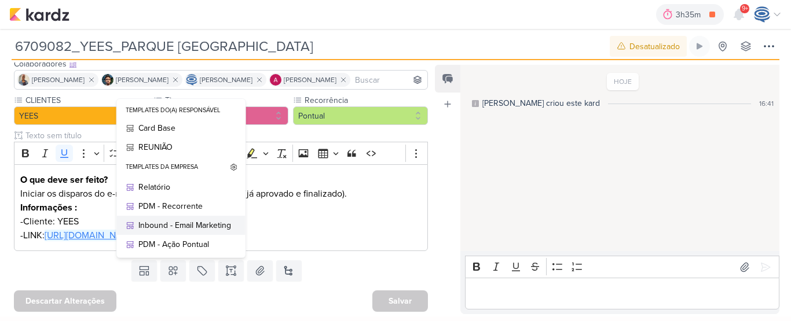
drag, startPoint x: 182, startPoint y: 226, endPoint x: 170, endPoint y: 228, distance: 11.7
click at [170, 228] on div "Inbound - Email Marketing" at bounding box center [184, 225] width 93 height 12
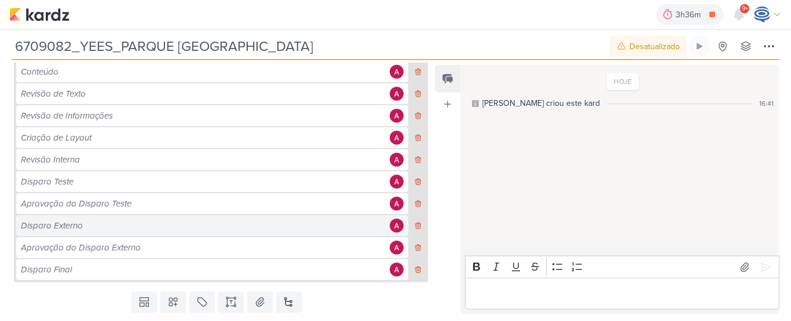
scroll to position [311, 0]
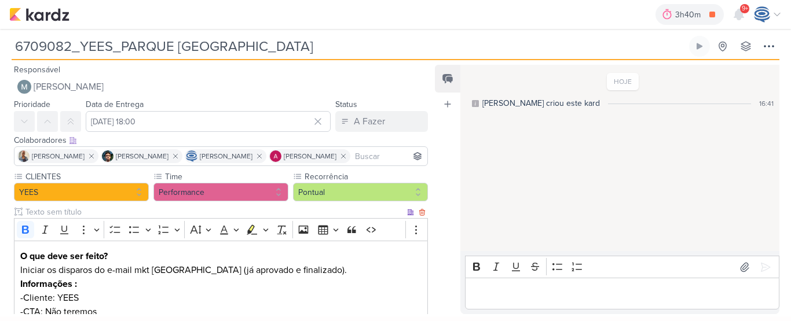
scroll to position [90, 0]
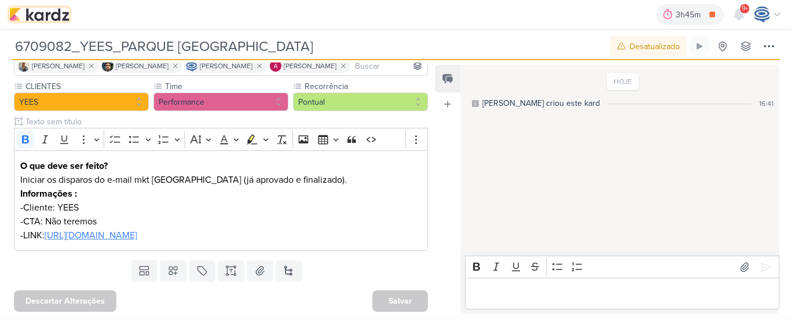
click at [49, 19] on img at bounding box center [39, 15] width 60 height 14
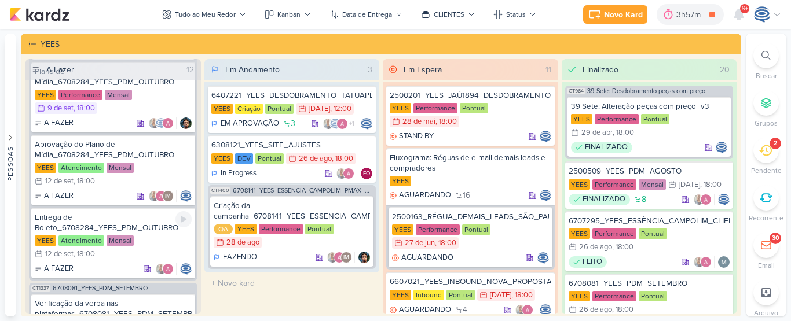
scroll to position [453, 0]
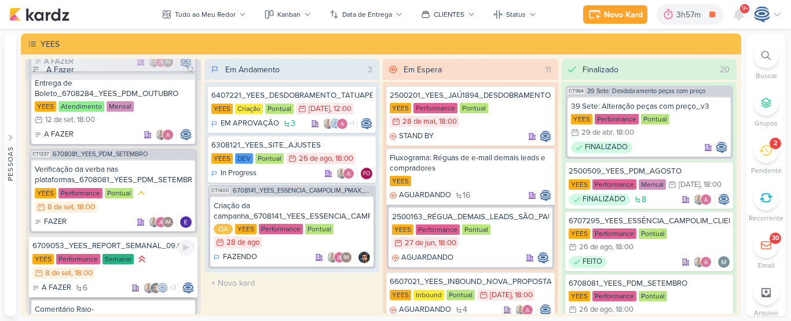
click at [156, 251] on div "6709053_YEES_REPORT_SEMANAL_09.09_MARKETING" at bounding box center [112, 246] width 161 height 10
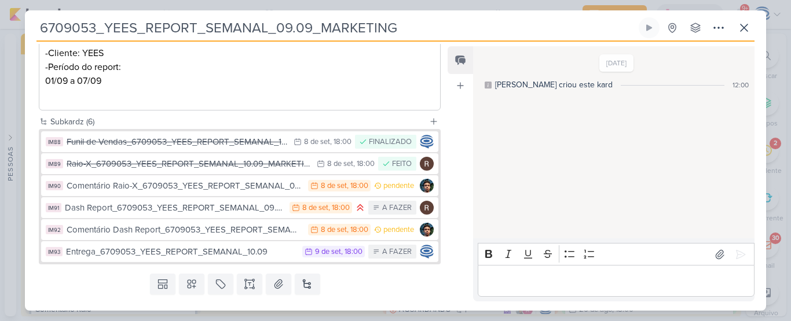
scroll to position [226, 0]
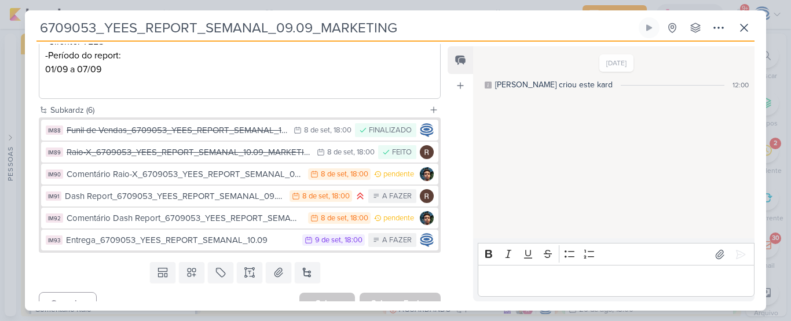
drag, startPoint x: 478, startPoint y: 25, endPoint x: 32, endPoint y: 10, distance: 445.9
click at [32, 10] on div "6709053_YEES_REPORT_SEMANAL_09.09_MARKETING Criado por Isabella" at bounding box center [395, 160] width 741 height 300
click at [746, 33] on icon at bounding box center [744, 28] width 14 height 14
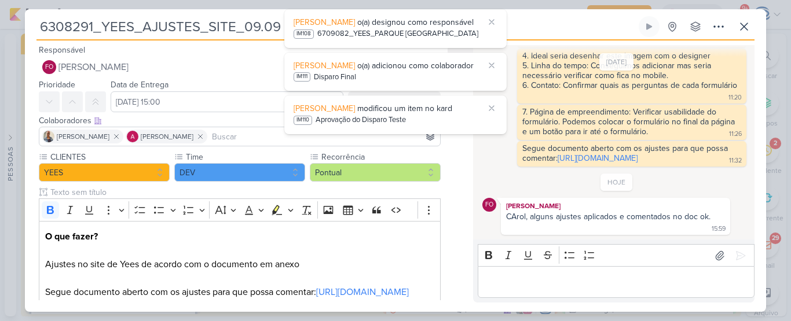
scroll to position [81, 0]
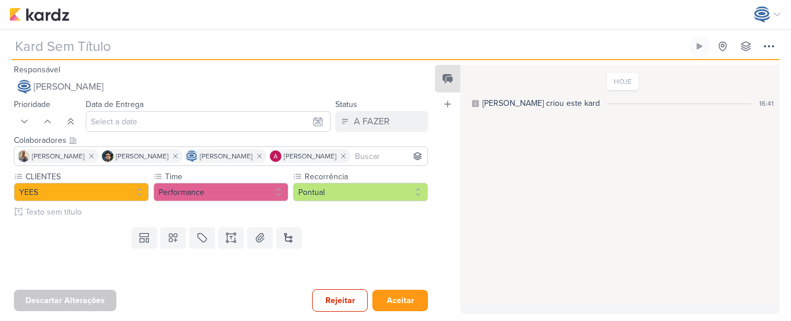
type input "6709082_YEES_PARQUE [GEOGRAPHIC_DATA]"
type input "10 de setembro de 2025 às 18:00"
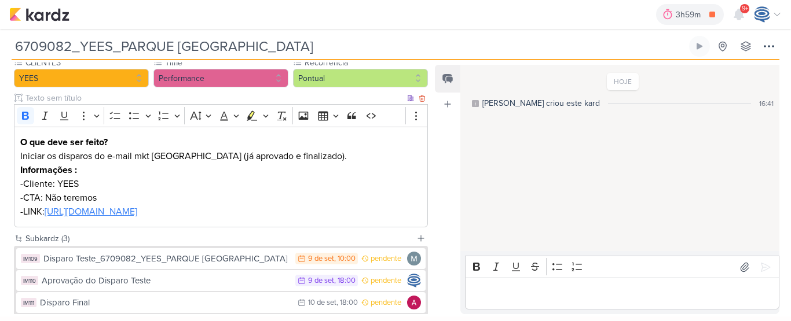
scroll to position [111, 0]
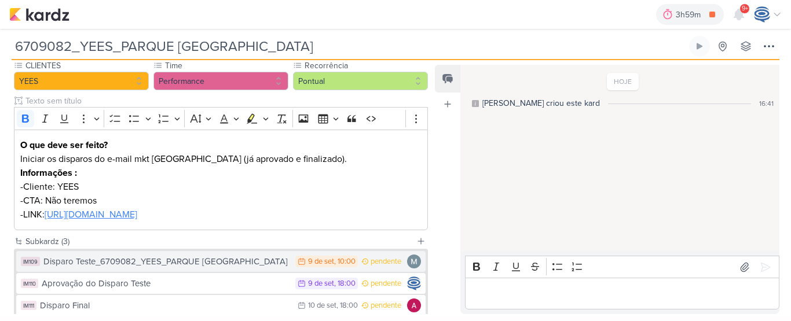
click at [226, 263] on div "Disparo Teste_6709082_YEES_PARQUE [GEOGRAPHIC_DATA]" at bounding box center [166, 261] width 246 height 13
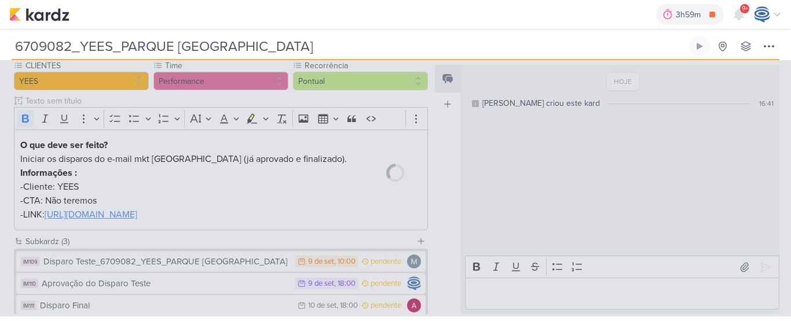
type input "Disparo Teste_6709082_YEES_PARQUE [GEOGRAPHIC_DATA]"
type input "[DATE] 10:00"
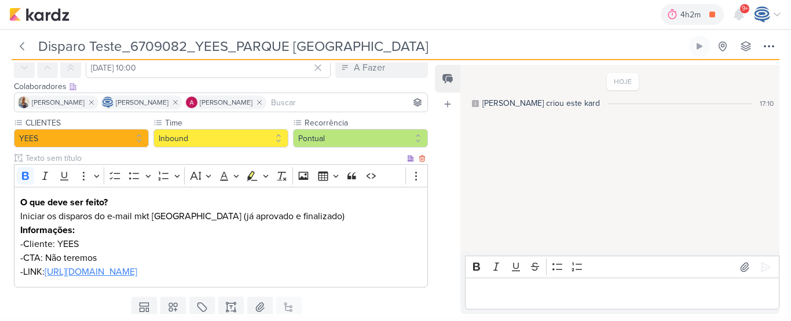
scroll to position [90, 0]
